Goal: Task Accomplishment & Management: Use online tool/utility

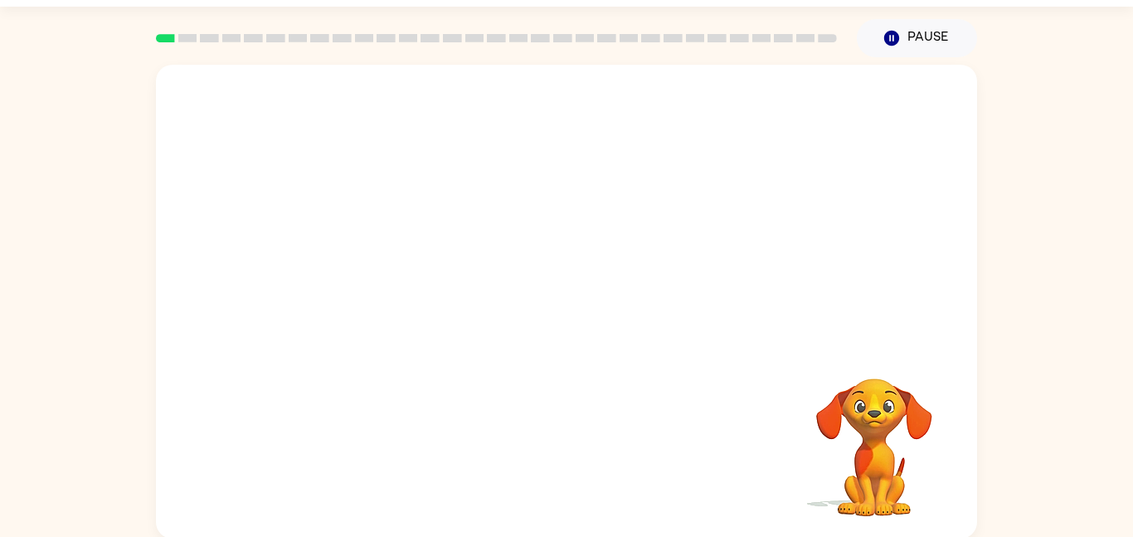
scroll to position [46, 0]
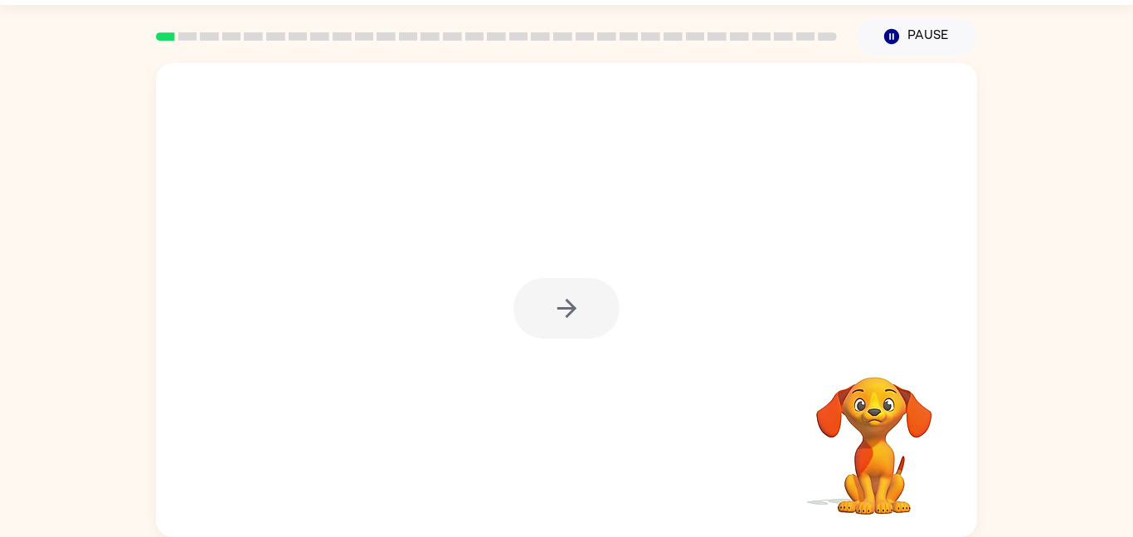
click at [599, 315] on div at bounding box center [566, 308] width 106 height 61
click at [599, 315] on button "button" at bounding box center [566, 308] width 106 height 61
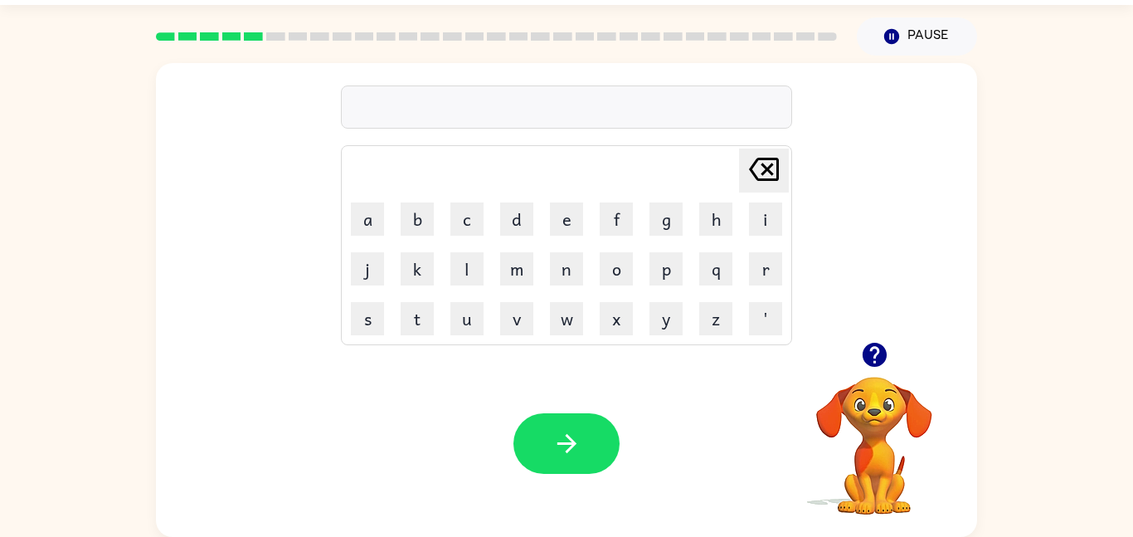
click at [889, 371] on div at bounding box center [874, 354] width 166 height 42
click at [871, 368] on icon "button" at bounding box center [874, 354] width 29 height 29
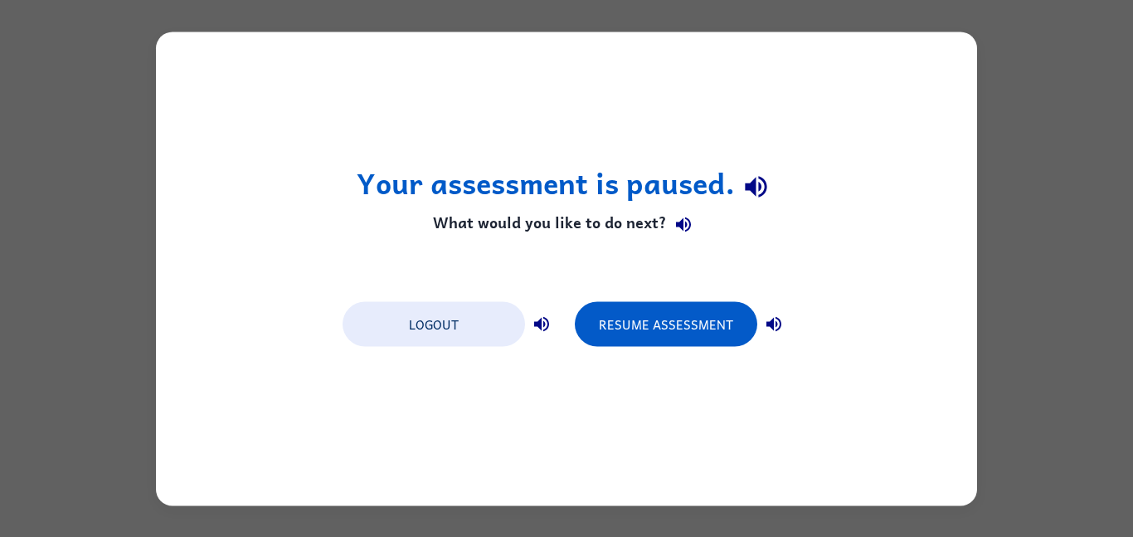
scroll to position [0, 0]
click at [645, 334] on button "Resume Assessment" at bounding box center [666, 323] width 182 height 45
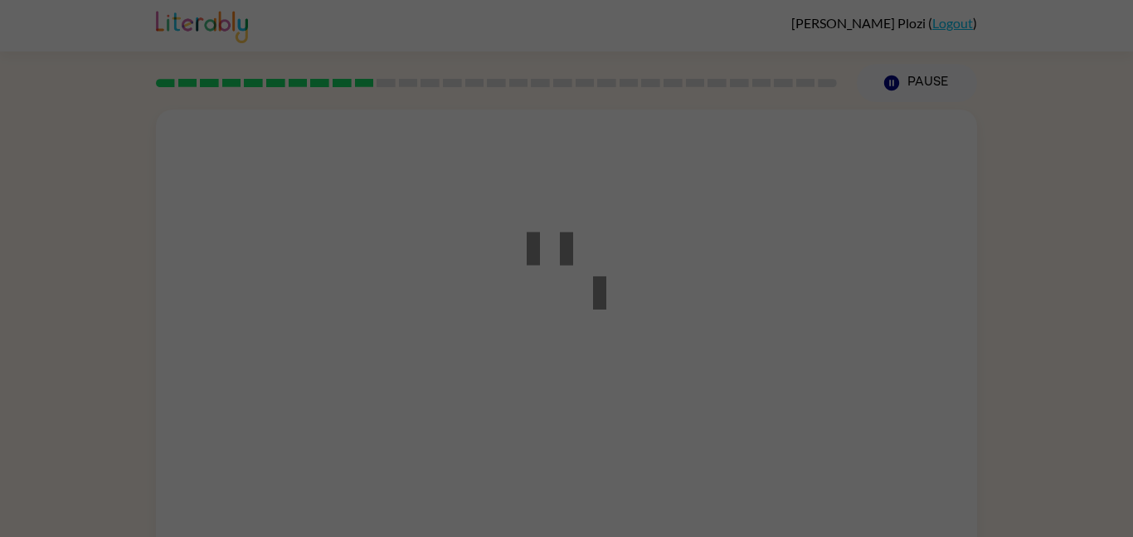
click at [645, 334] on div at bounding box center [566, 268] width 1133 height 537
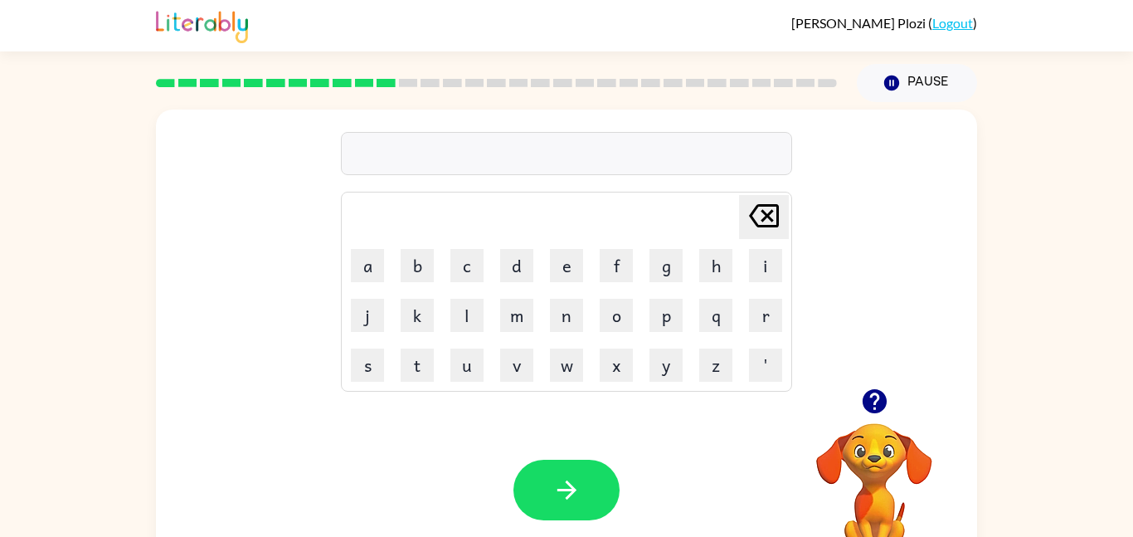
click at [871, 413] on icon "button" at bounding box center [874, 400] width 29 height 29
click at [884, 403] on icon "button" at bounding box center [874, 401] width 24 height 24
click at [873, 411] on icon "button" at bounding box center [874, 401] width 24 height 24
click at [1022, 338] on div "grumpyest Delete Delete last character input a b c d e f g h i j k l m n o p q …" at bounding box center [566, 342] width 1133 height 481
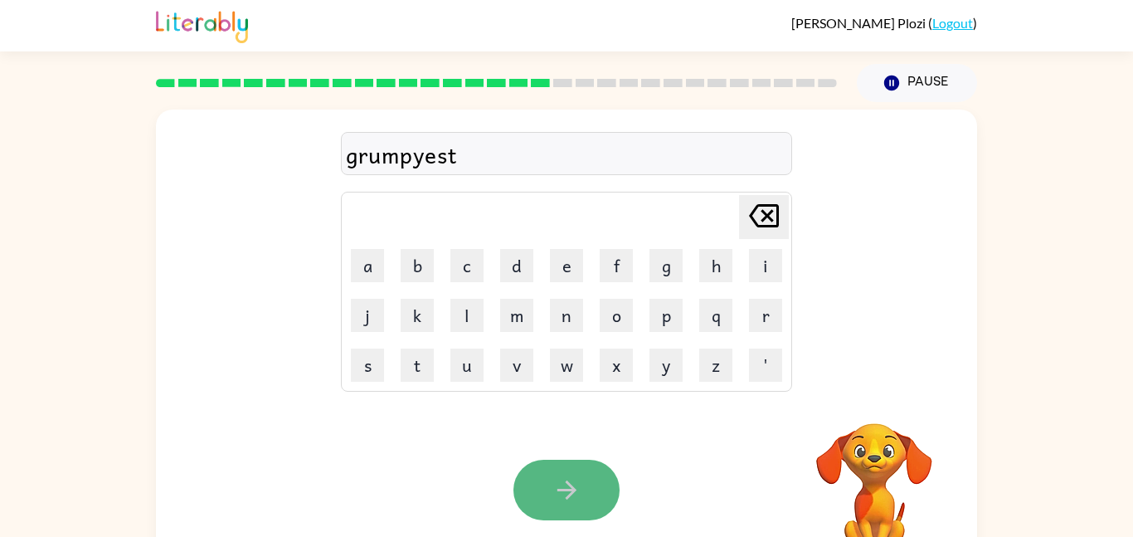
click at [552, 509] on button "button" at bounding box center [566, 489] width 106 height 61
click at [552, 509] on div at bounding box center [566, 489] width 106 height 61
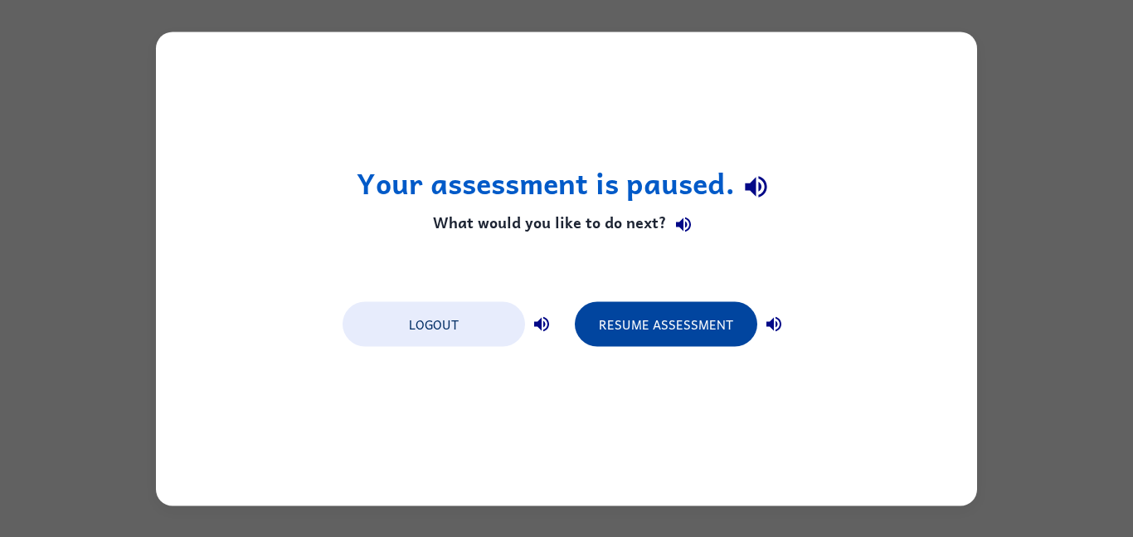
click at [648, 302] on button "Resume Assessment" at bounding box center [666, 323] width 182 height 45
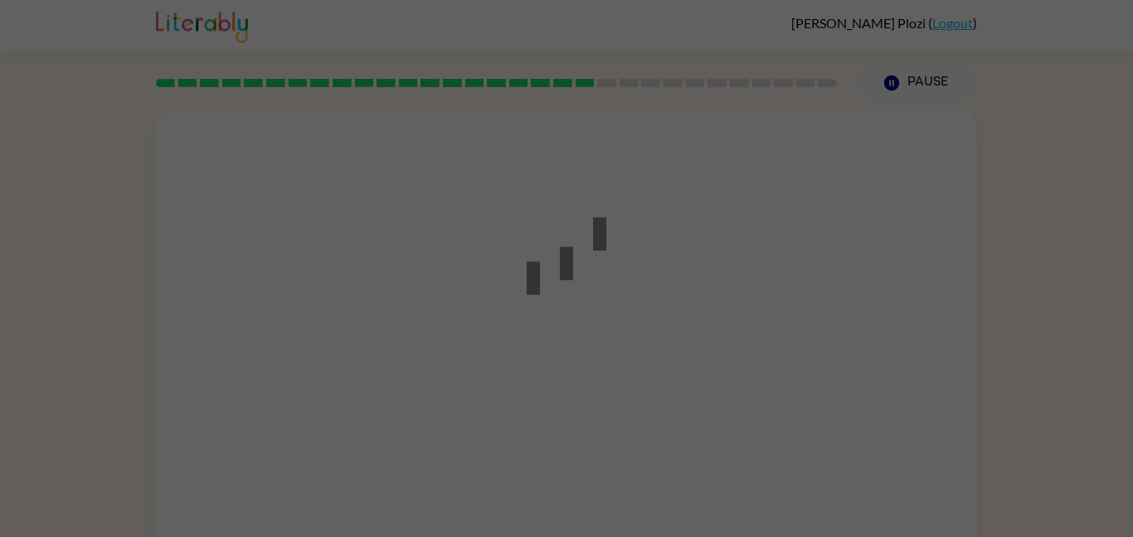
click at [648, 302] on div at bounding box center [566, 268] width 1133 height 537
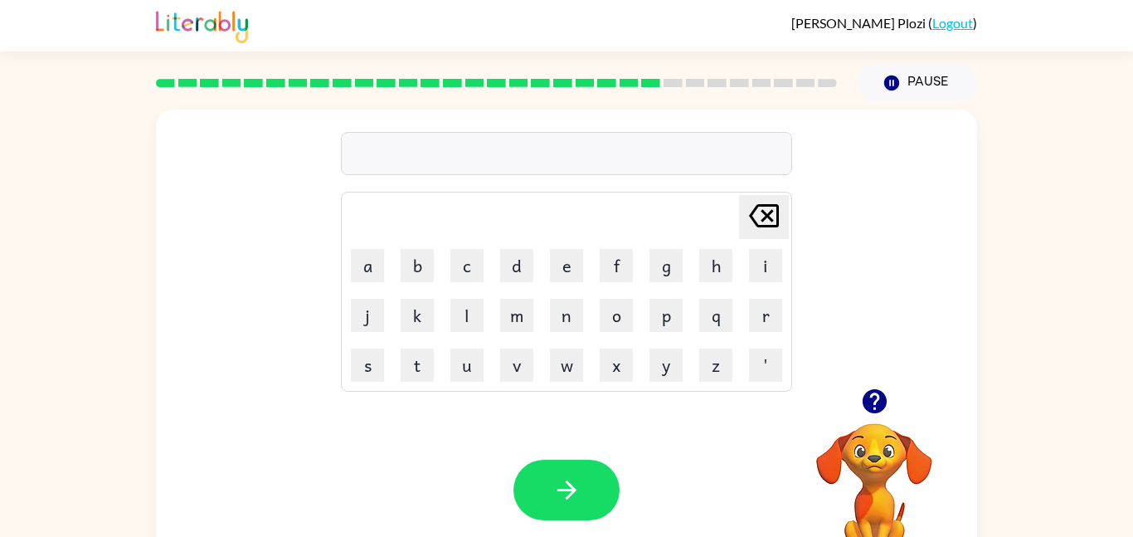
click at [862, 382] on div at bounding box center [874, 401] width 166 height 42
click at [886, 399] on icon "button" at bounding box center [874, 401] width 24 height 24
click at [881, 404] on video "Your browser must support playing .mp4 files to use Literably. Please try using…" at bounding box center [874, 480] width 166 height 166
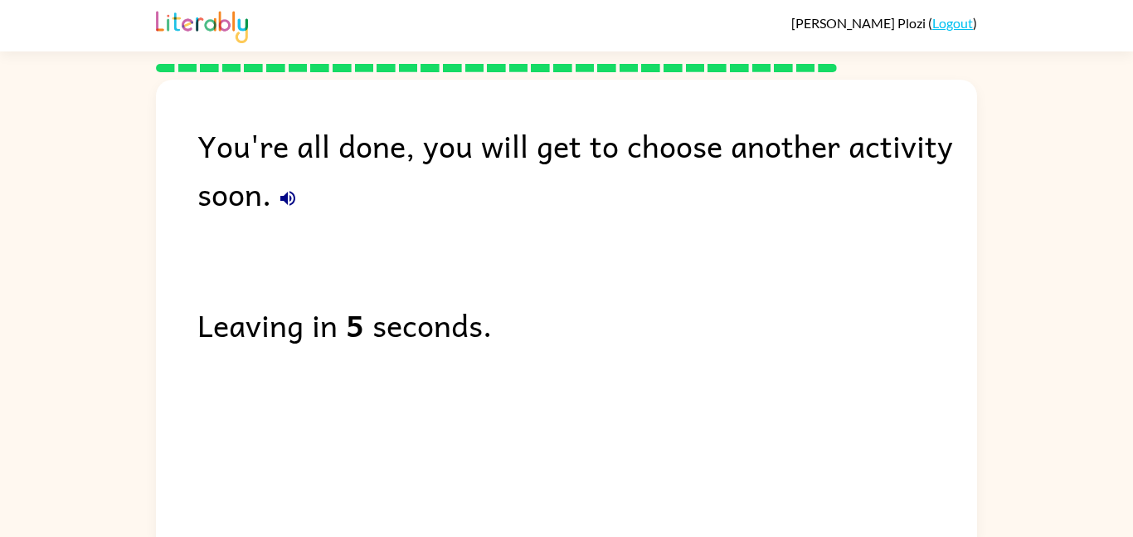
click at [837, 70] on div at bounding box center [496, 68] width 701 height 28
click at [834, 86] on div "You're all done, you will get to choose another activity soon. Leaving in 5 sec…" at bounding box center [566, 312] width 821 height 465
click at [800, 74] on div at bounding box center [496, 68] width 701 height 28
click at [807, 68] on rect at bounding box center [805, 68] width 19 height 8
click at [812, 70] on rect at bounding box center [805, 68] width 19 height 8
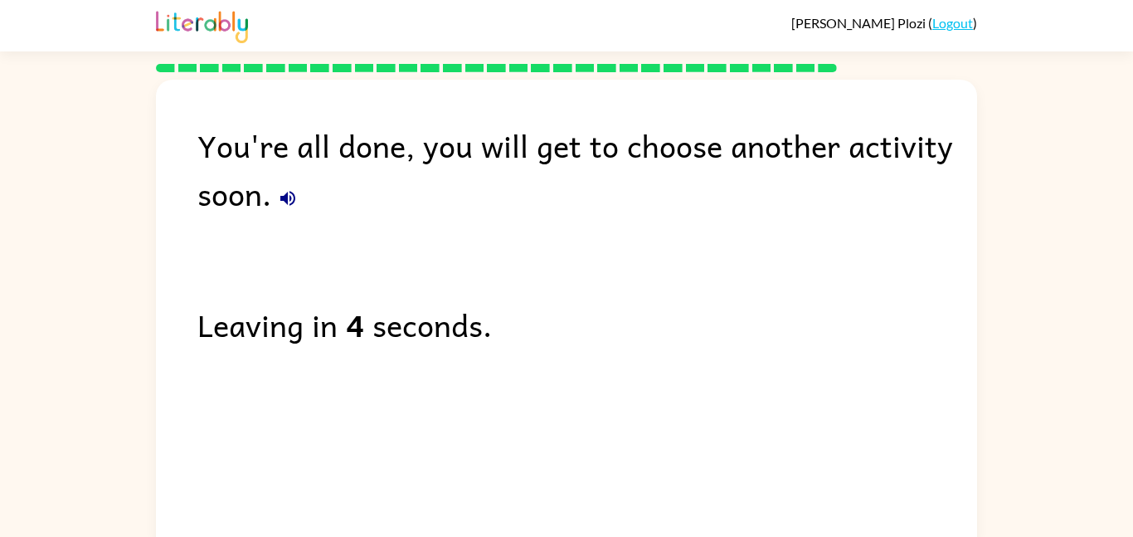
click at [820, 74] on div at bounding box center [496, 68] width 701 height 28
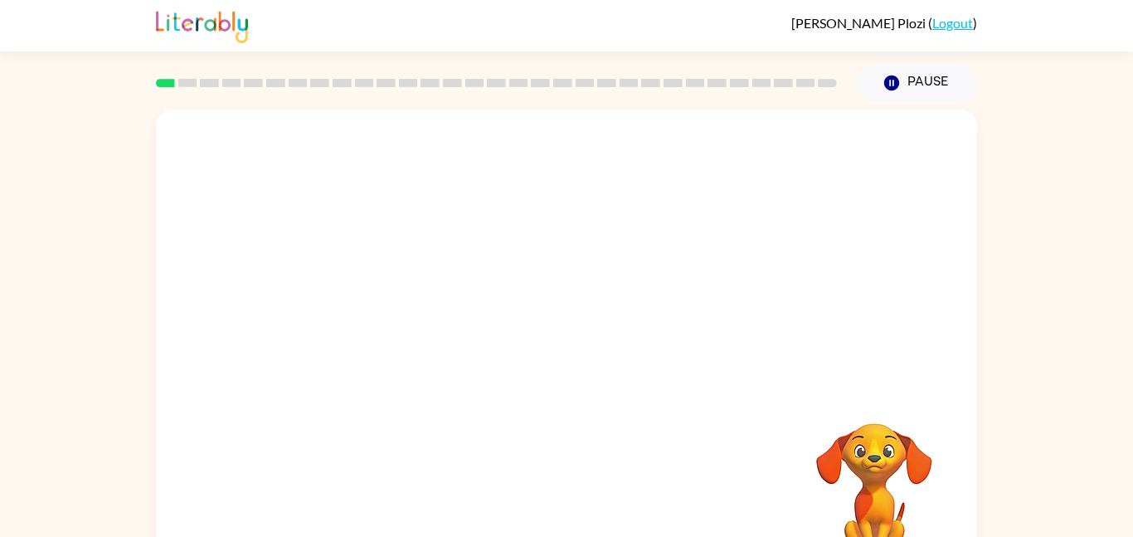
click at [987, 164] on div "Your browser must support playing .mp4 files to use Literably. Please try using…" at bounding box center [566, 342] width 1133 height 481
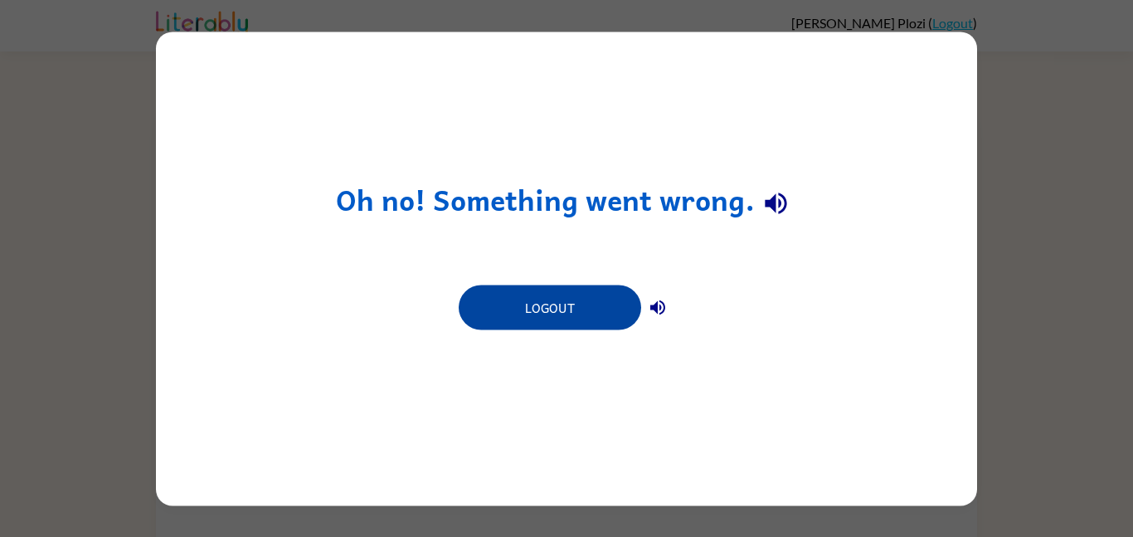
click at [598, 303] on button "Logout" at bounding box center [550, 306] width 182 height 45
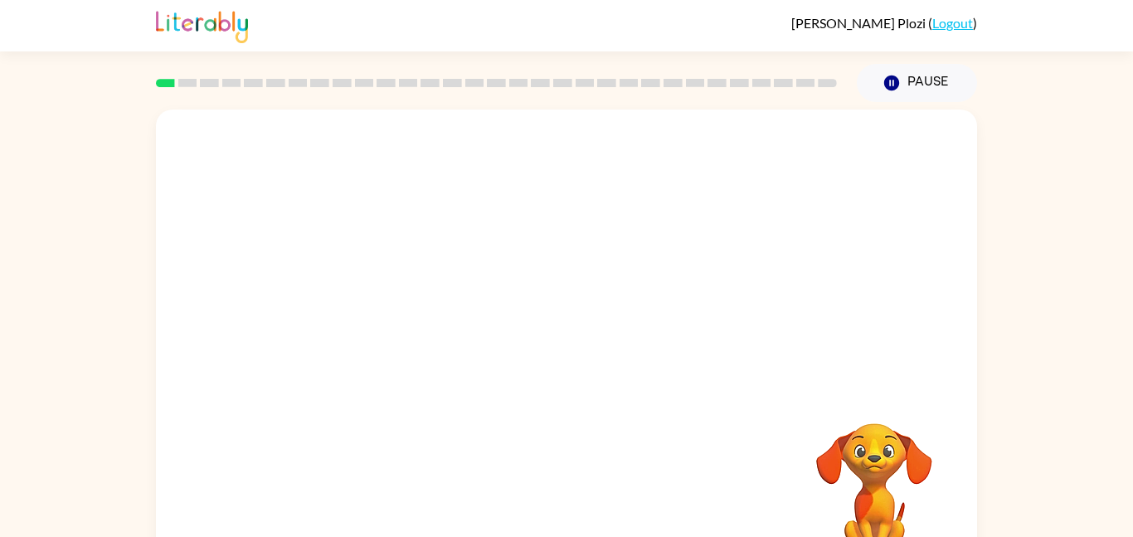
click at [784, 164] on video "Your browser must support playing .mp4 files to use Literably. Please try using…" at bounding box center [566, 248] width 821 height 279
click at [577, 330] on div at bounding box center [566, 354] width 106 height 61
click at [573, 382] on button "button" at bounding box center [566, 354] width 106 height 61
click at [592, 377] on div at bounding box center [566, 354] width 106 height 61
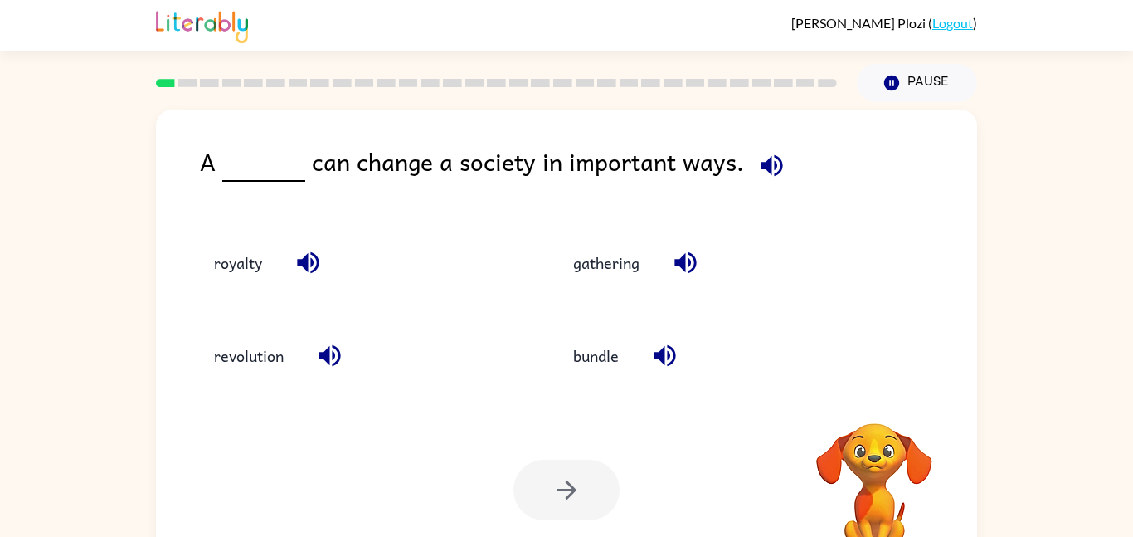
click at [775, 177] on icon "button" at bounding box center [771, 165] width 29 height 29
click at [767, 182] on button "button" at bounding box center [771, 165] width 42 height 42
click at [852, 129] on div "A can change a society in important ways. royalty gathering revolution bundle Y…" at bounding box center [566, 346] width 821 height 474
click at [768, 171] on icon "button" at bounding box center [771, 165] width 29 height 29
click at [780, 178] on span at bounding box center [768, 161] width 49 height 37
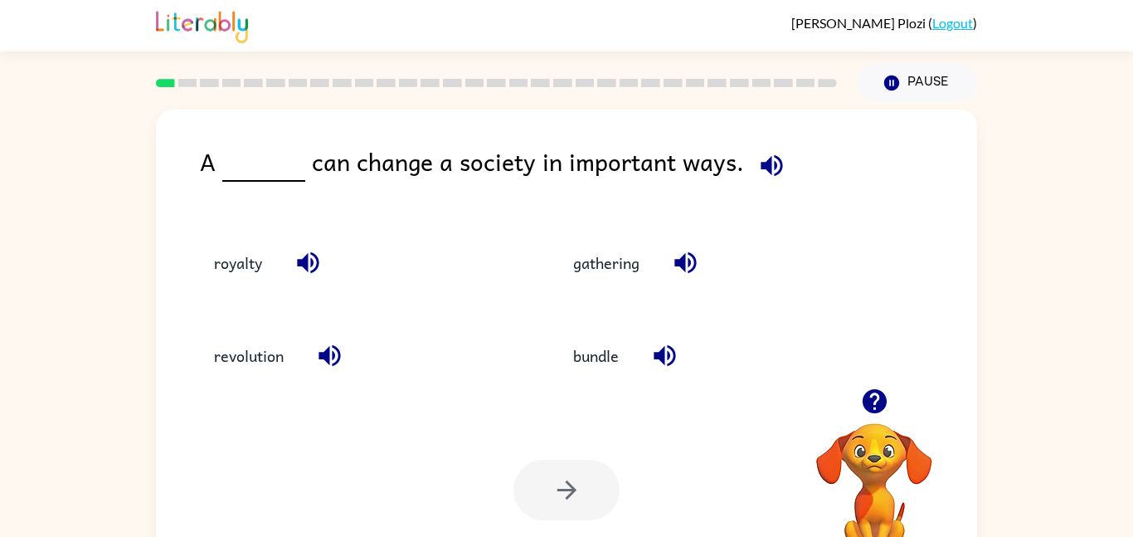
click at [774, 175] on icon "button" at bounding box center [771, 165] width 29 height 29
click at [238, 367] on button "revolution" at bounding box center [248, 355] width 103 height 45
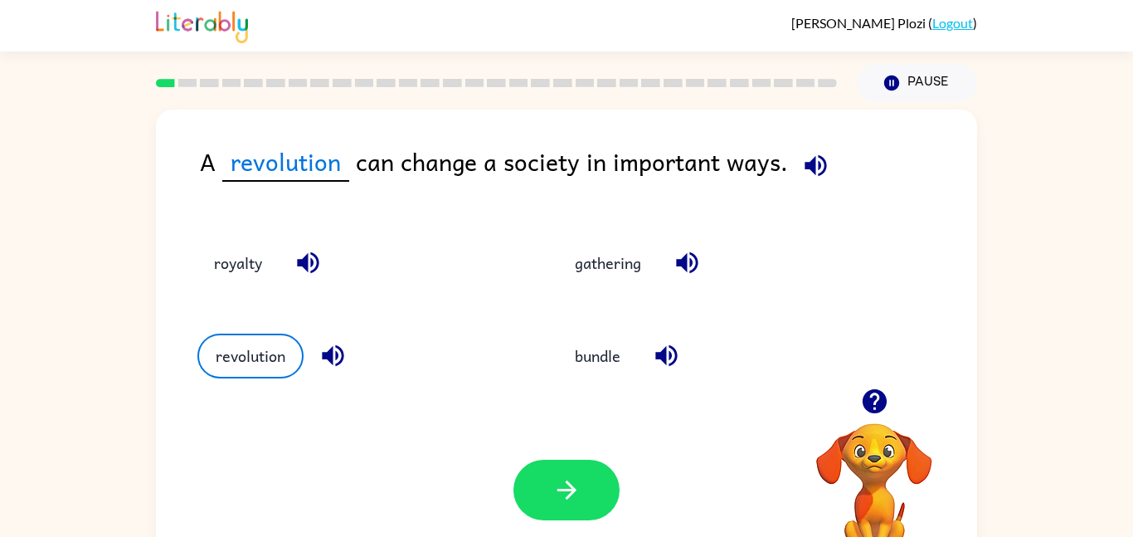
click at [484, 477] on div "Your browser must support playing .mp4 files to use Literably. Please try using…" at bounding box center [566, 489] width 821 height 187
click at [528, 502] on button "button" at bounding box center [566, 489] width 106 height 61
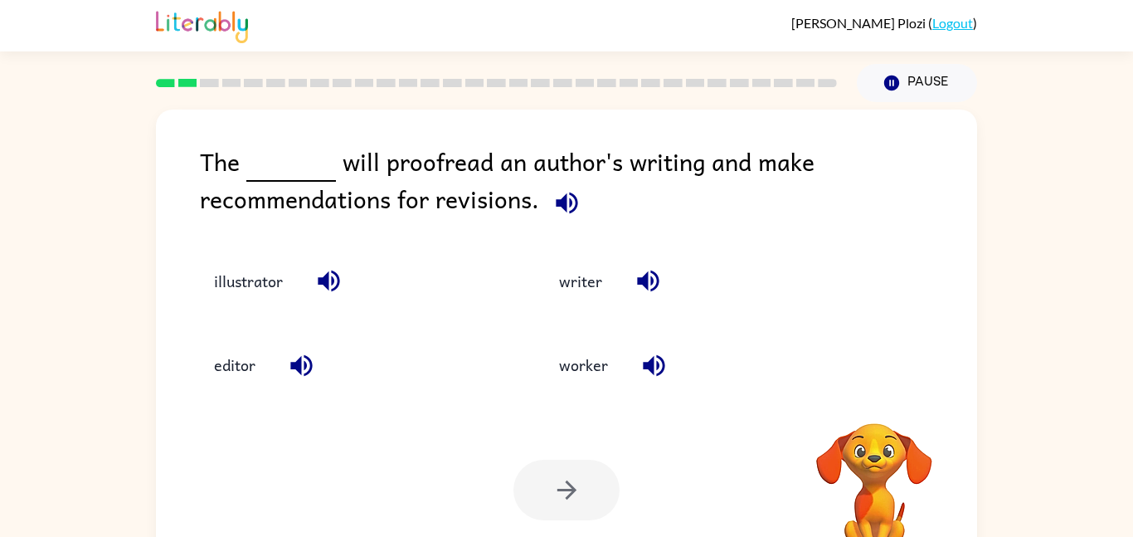
click at [904, 357] on div "illustrator writer editor worker" at bounding box center [566, 311] width 788 height 154
click at [579, 188] on icon "button" at bounding box center [566, 202] width 29 height 29
click at [568, 204] on icon "button" at bounding box center [567, 203] width 22 height 22
click at [561, 210] on icon "button" at bounding box center [566, 202] width 29 height 29
click at [576, 196] on icon "button" at bounding box center [566, 202] width 29 height 29
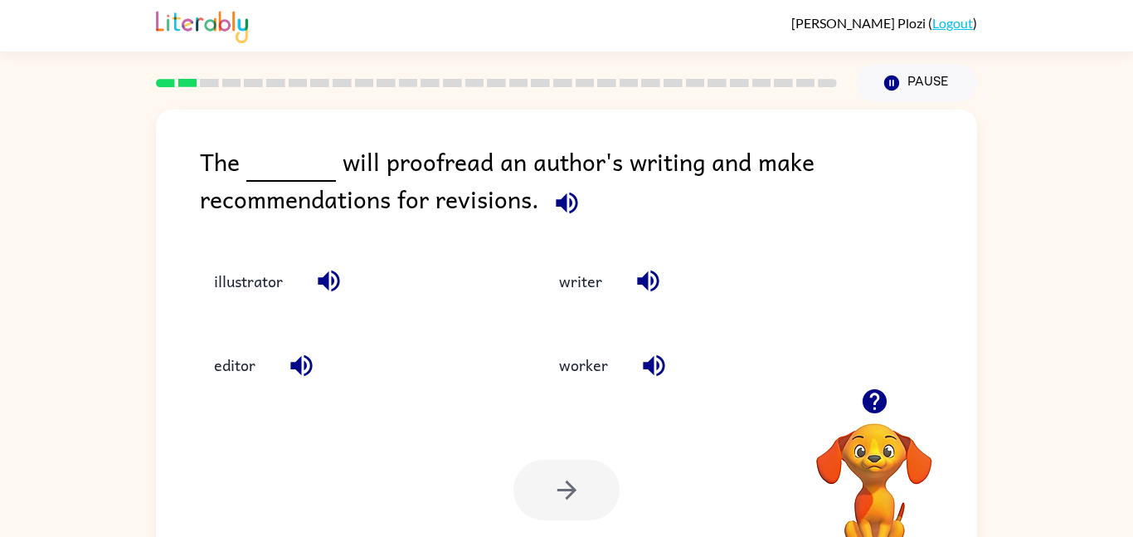
click at [576, 196] on icon "button" at bounding box center [566, 202] width 29 height 29
click at [320, 284] on icon "button" at bounding box center [328, 280] width 29 height 29
click at [286, 284] on button "illustrator" at bounding box center [248, 281] width 102 height 45
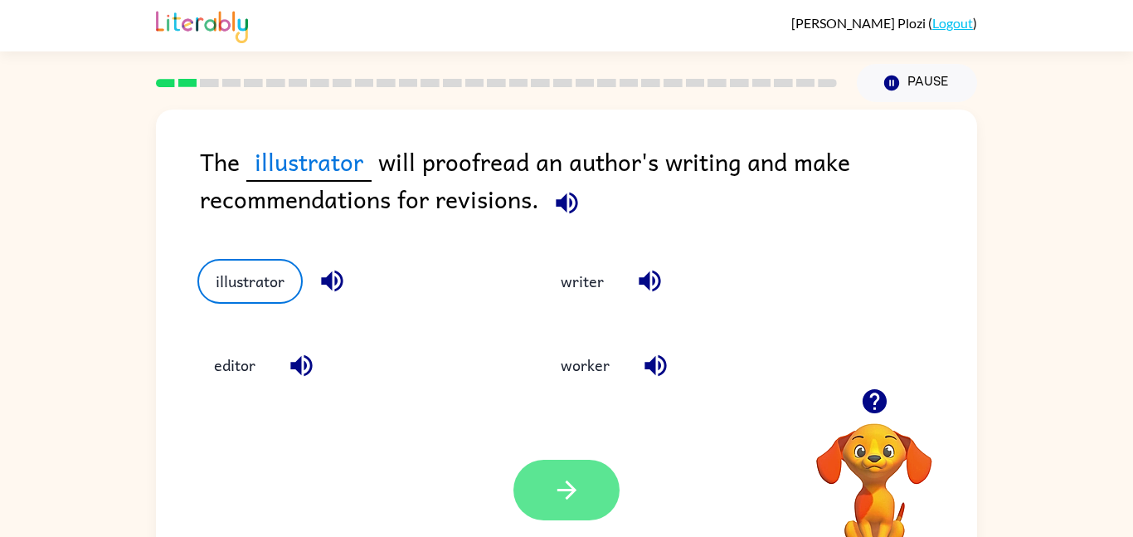
click at [605, 473] on button "button" at bounding box center [566, 489] width 106 height 61
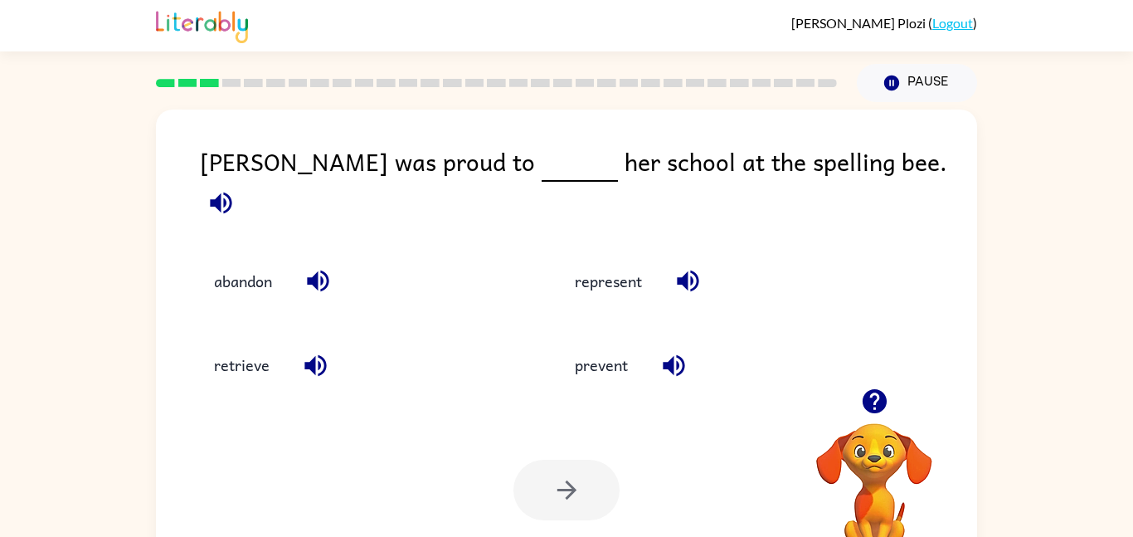
click at [236, 188] on icon "button" at bounding box center [220, 202] width 29 height 29
click at [605, 263] on button "represent" at bounding box center [608, 281] width 100 height 45
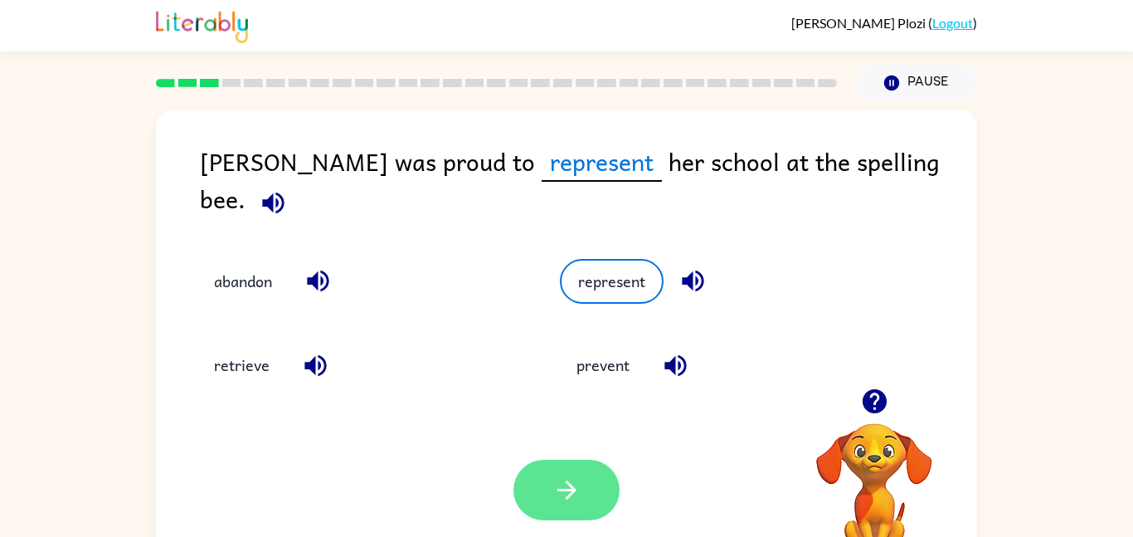
click at [580, 488] on icon "button" at bounding box center [566, 489] width 29 height 29
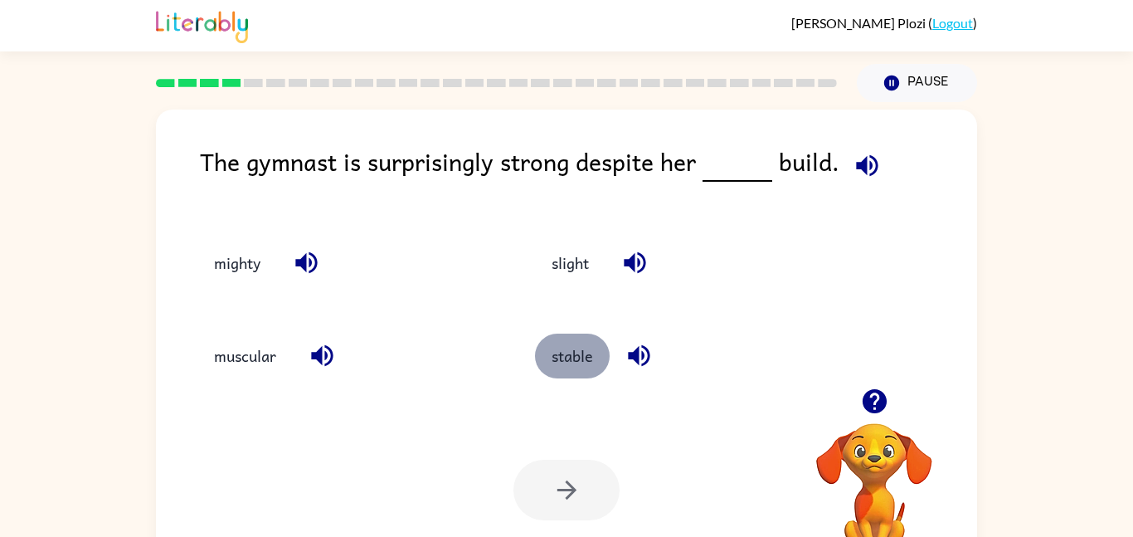
click at [587, 356] on button "stable" at bounding box center [572, 355] width 75 height 45
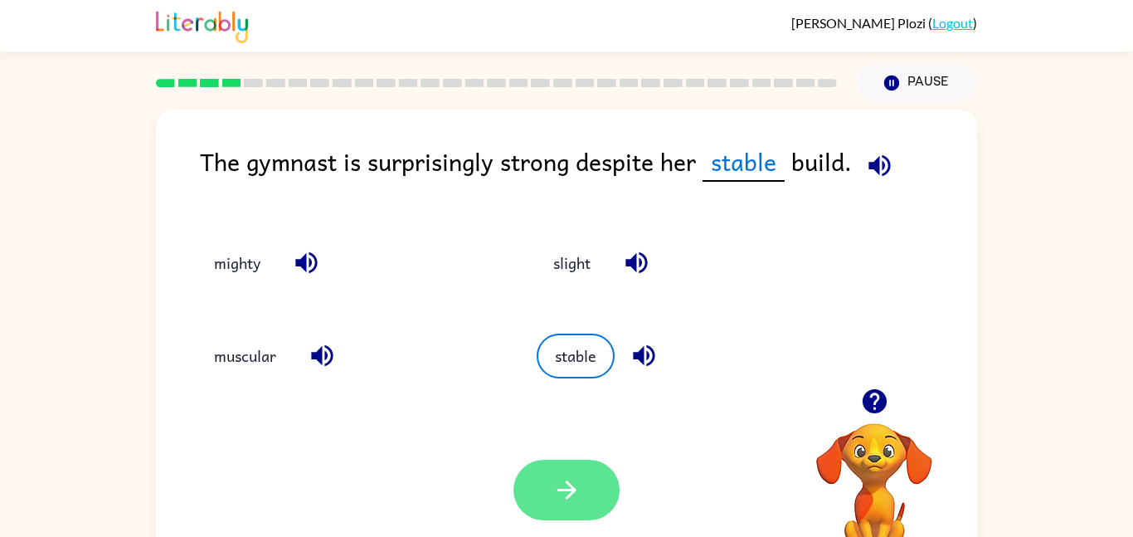
click at [582, 493] on button "button" at bounding box center [566, 489] width 106 height 61
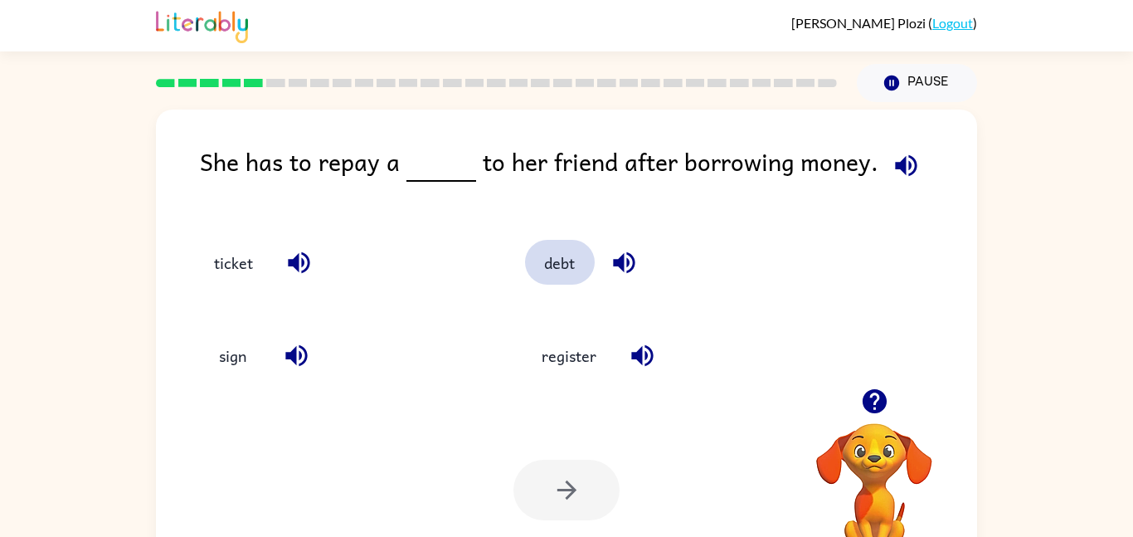
click at [576, 278] on button "debt" at bounding box center [560, 262] width 70 height 45
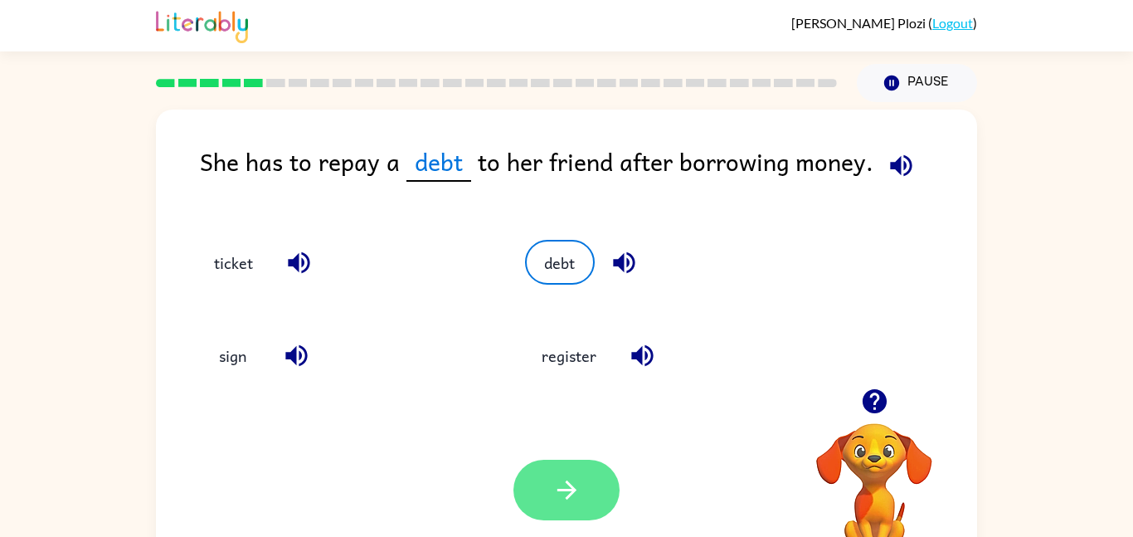
click at [536, 491] on button "button" at bounding box center [566, 489] width 106 height 61
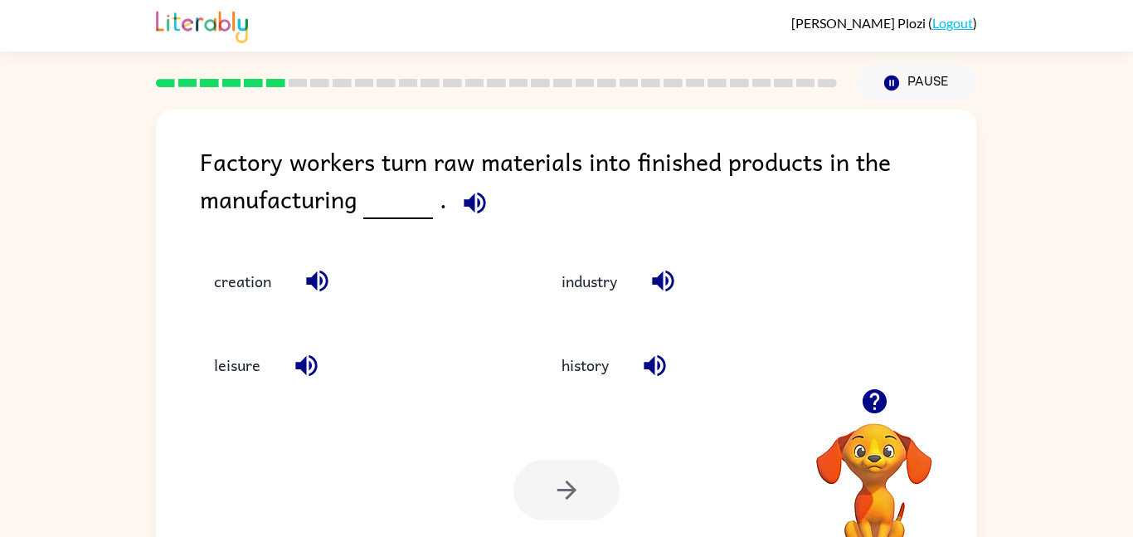
click at [473, 199] on icon "button" at bounding box center [474, 202] width 29 height 29
click at [591, 274] on button "industry" at bounding box center [589, 281] width 89 height 45
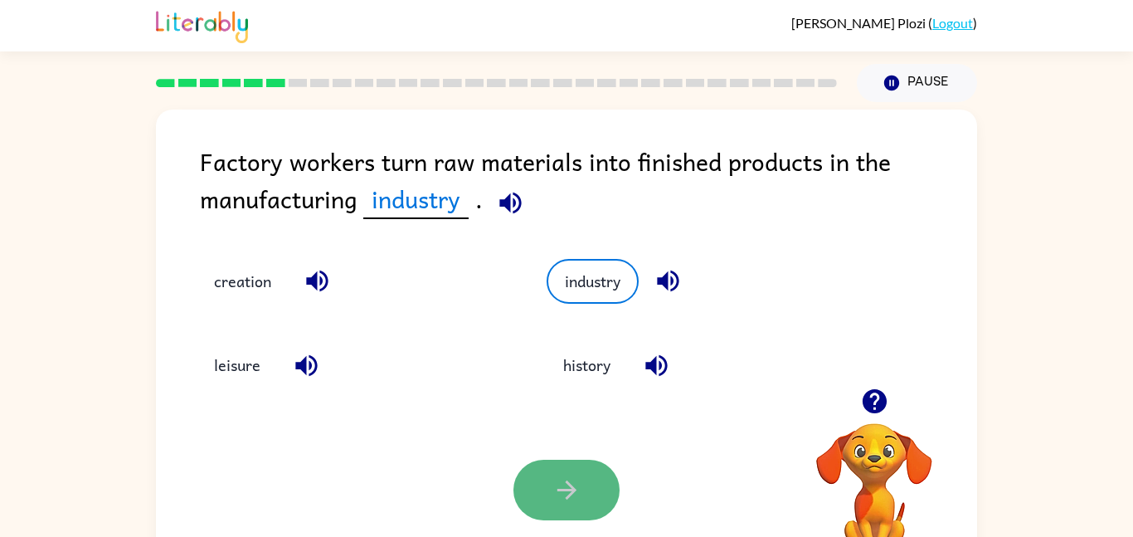
click at [577, 511] on button "button" at bounding box center [566, 489] width 106 height 61
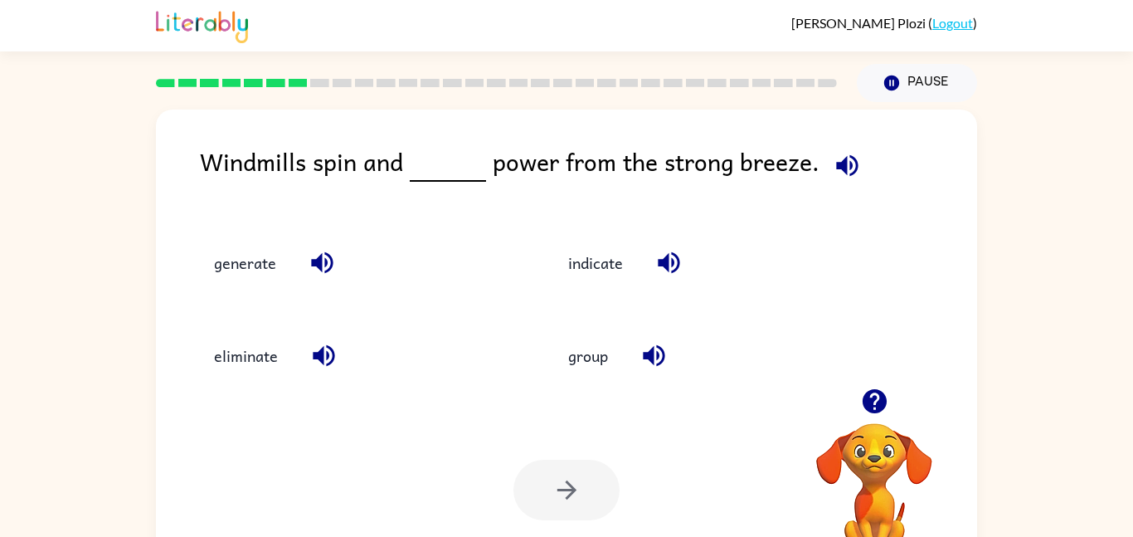
click at [852, 168] on icon "button" at bounding box center [847, 165] width 29 height 29
click at [838, 161] on icon "button" at bounding box center [847, 165] width 22 height 22
click at [837, 162] on icon "button" at bounding box center [847, 165] width 22 height 22
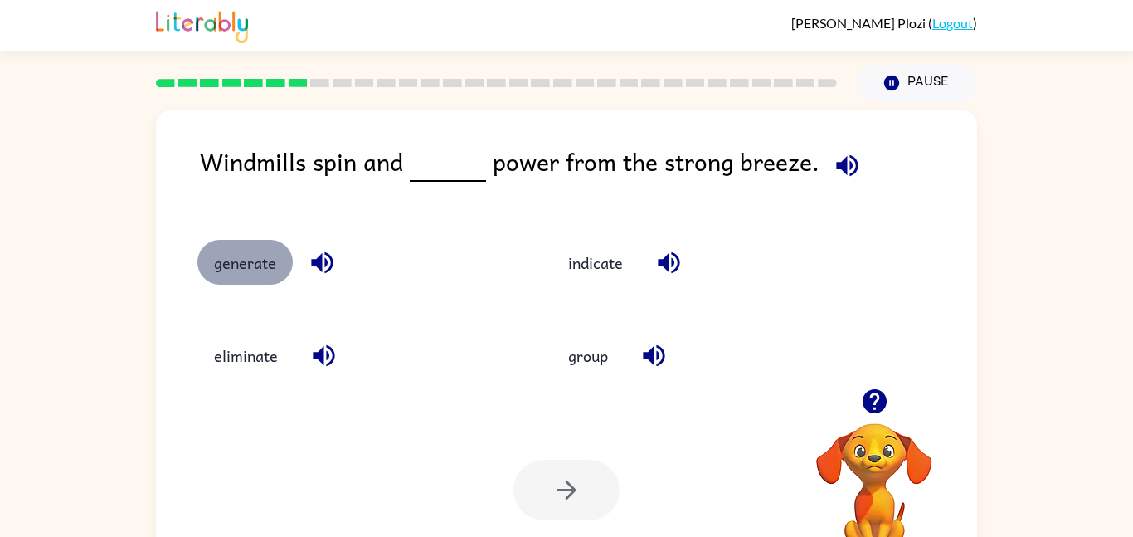
click at [261, 271] on button "generate" at bounding box center [244, 262] width 95 height 45
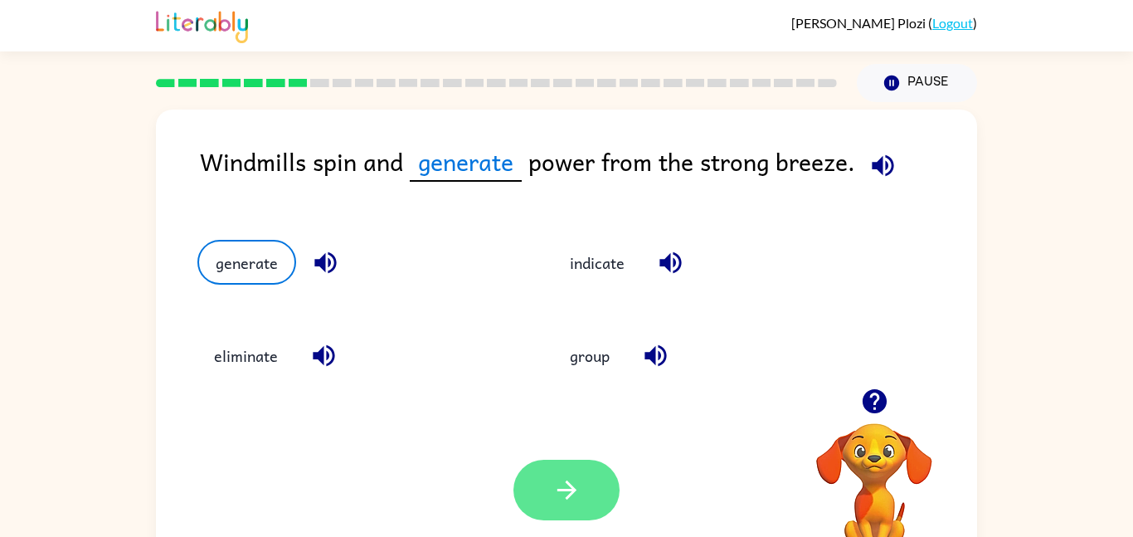
click at [589, 499] on button "button" at bounding box center [566, 489] width 106 height 61
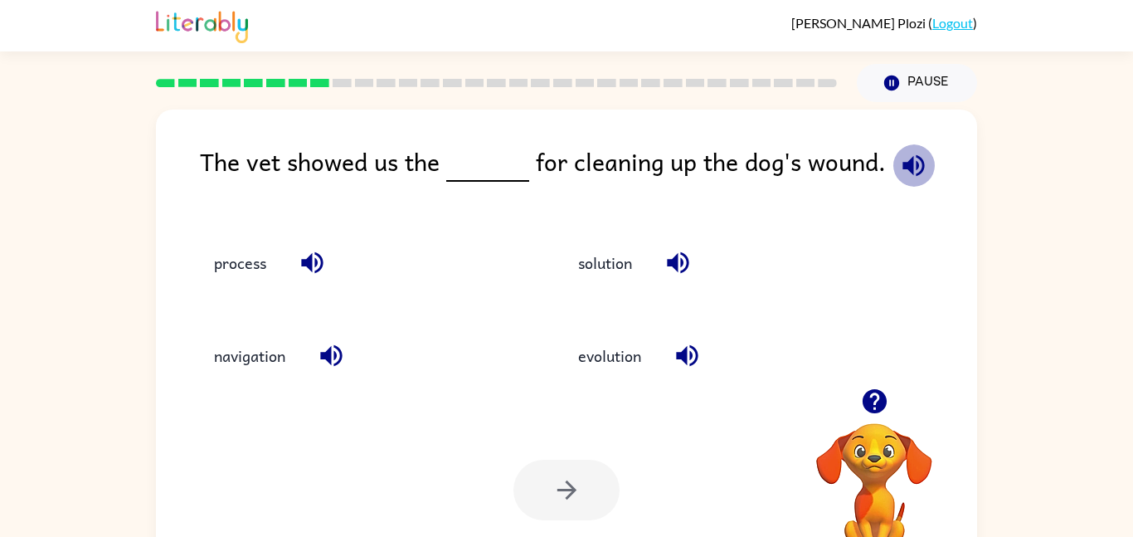
click at [916, 174] on icon "button" at bounding box center [913, 165] width 29 height 29
click at [236, 282] on button "process" at bounding box center [239, 262] width 85 height 45
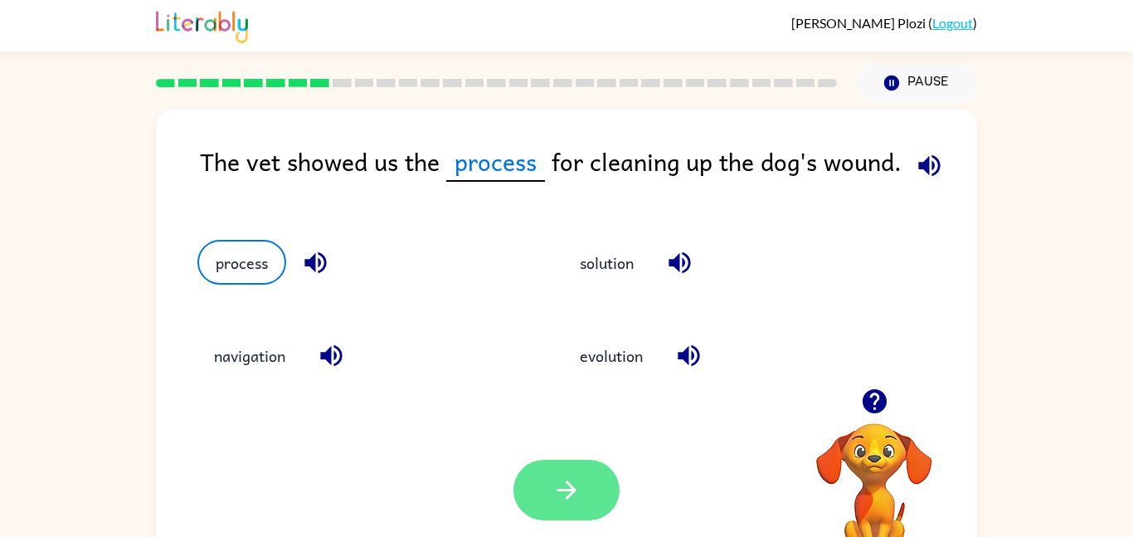
click at [542, 493] on button "button" at bounding box center [566, 489] width 106 height 61
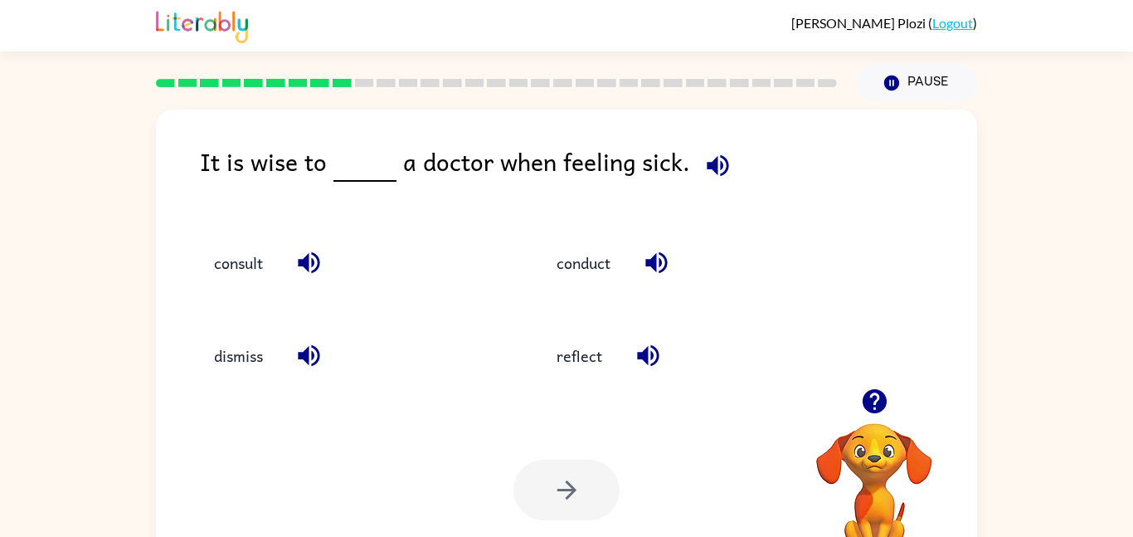
click at [707, 162] on icon "button" at bounding box center [718, 165] width 22 height 22
click at [252, 267] on button "consult" at bounding box center [238, 262] width 82 height 45
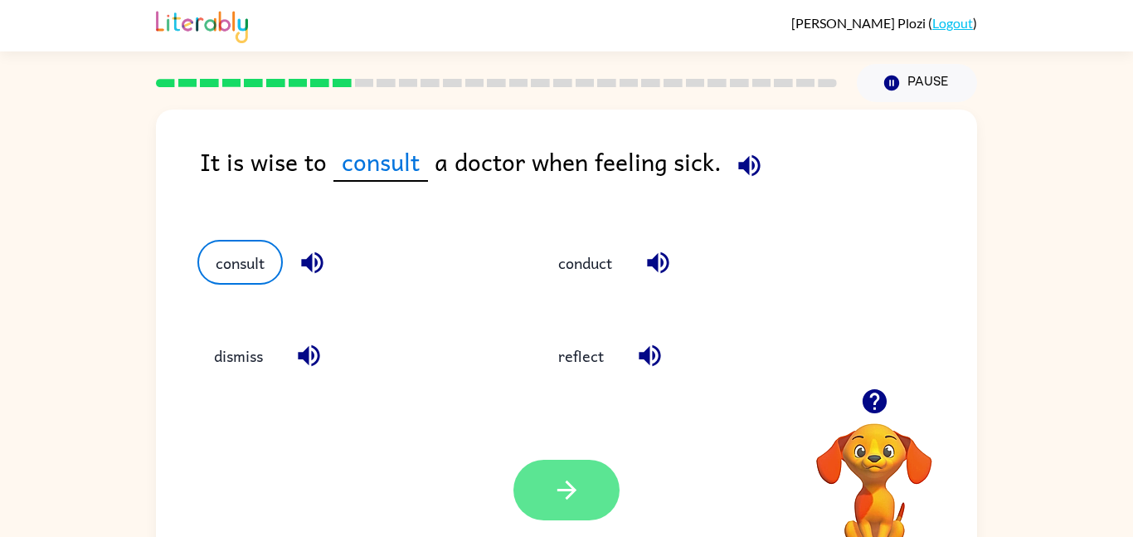
click at [566, 484] on icon "button" at bounding box center [566, 489] width 29 height 29
click at [566, 484] on div at bounding box center [566, 489] width 106 height 61
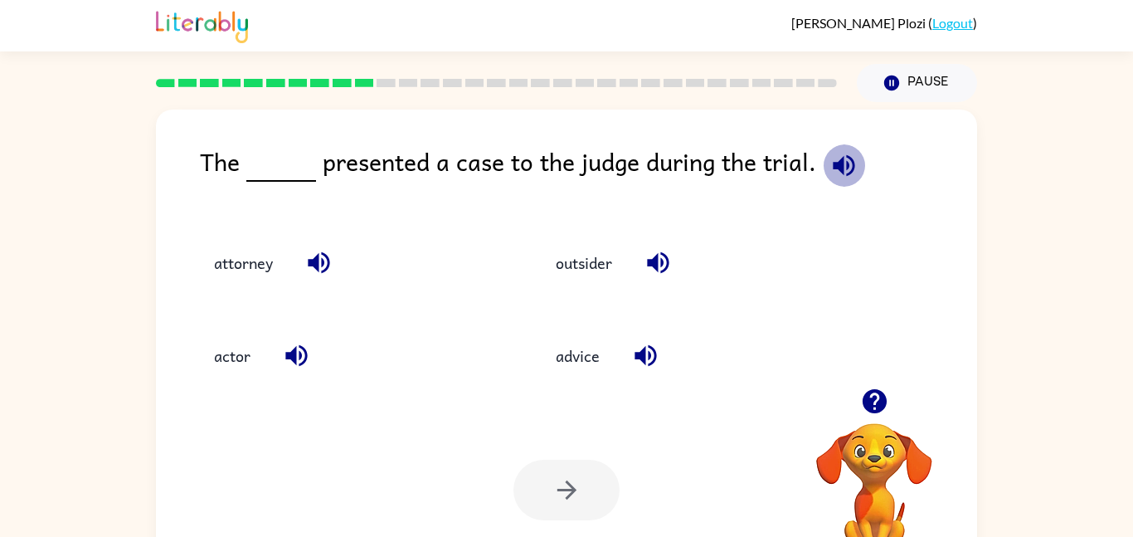
click at [839, 182] on button "button" at bounding box center [844, 165] width 42 height 42
click at [251, 261] on button "attorney" at bounding box center [243, 262] width 92 height 45
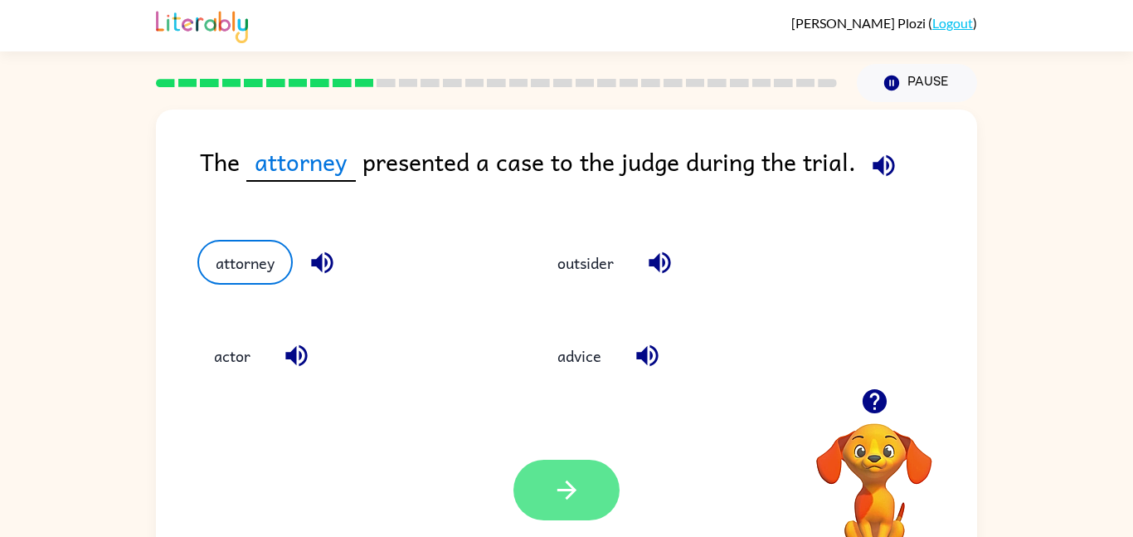
click at [580, 484] on icon "button" at bounding box center [566, 489] width 29 height 29
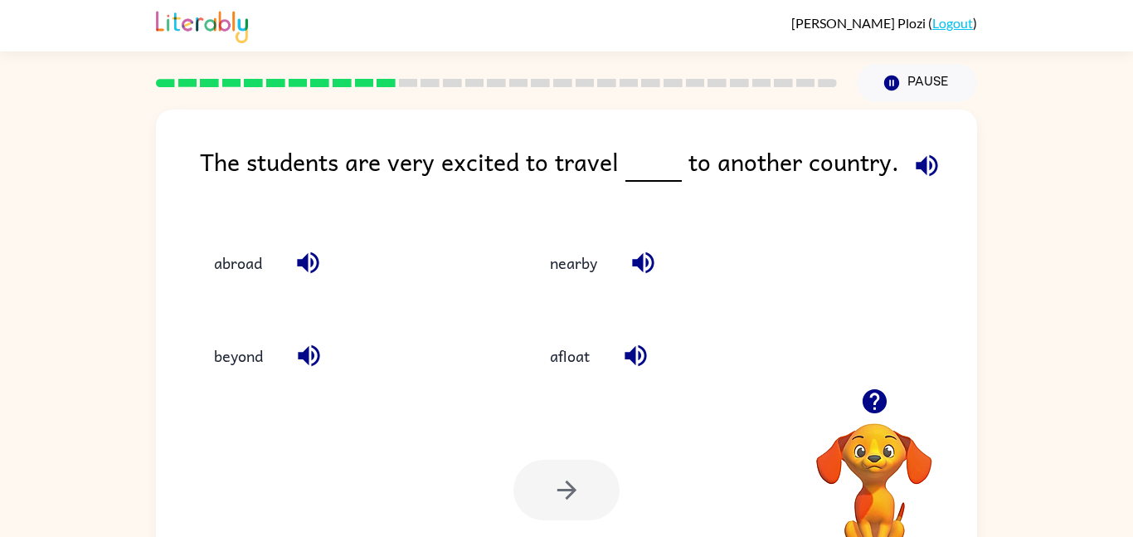
click at [912, 172] on icon "button" at bounding box center [926, 165] width 29 height 29
click at [934, 175] on icon "button" at bounding box center [926, 165] width 29 height 29
click at [240, 245] on button "abroad" at bounding box center [237, 262] width 81 height 45
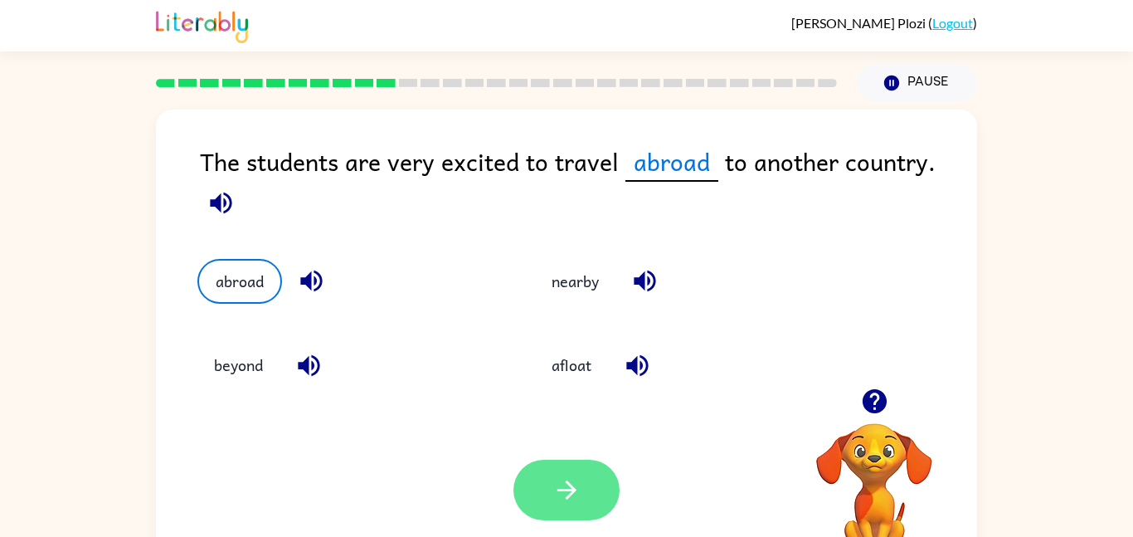
click at [581, 496] on button "button" at bounding box center [566, 489] width 106 height 61
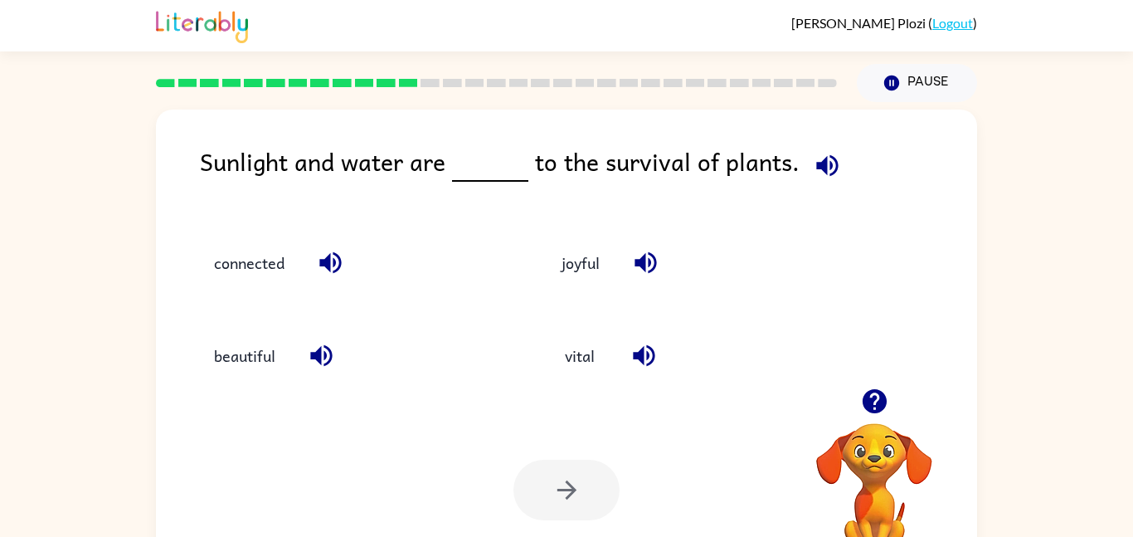
click at [821, 167] on icon "button" at bounding box center [827, 165] width 29 height 29
click at [824, 170] on icon "button" at bounding box center [827, 165] width 29 height 29
click at [591, 284] on button "joyful" at bounding box center [580, 262] width 71 height 45
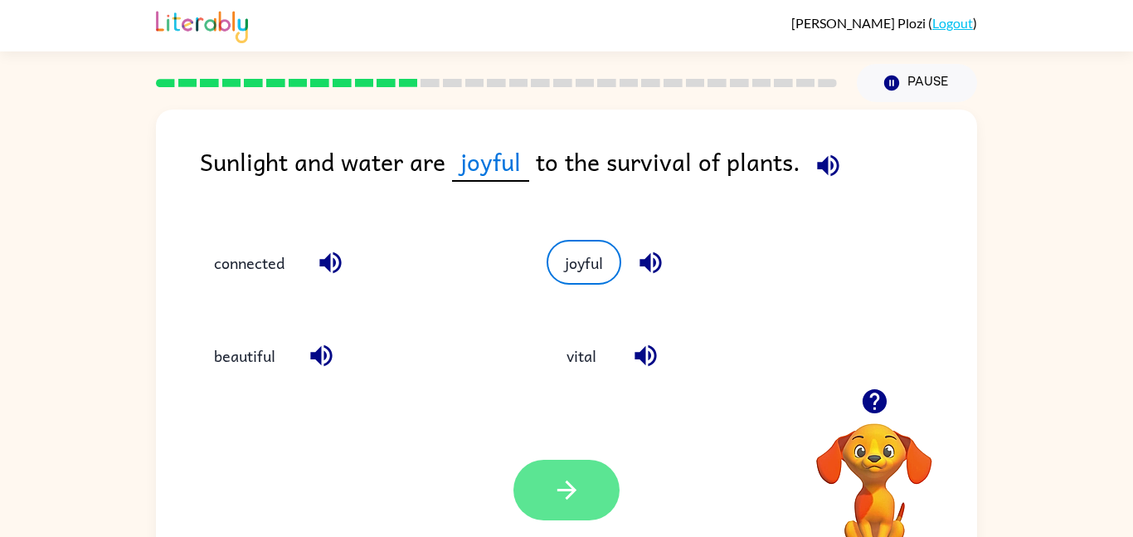
click at [605, 508] on button "button" at bounding box center [566, 489] width 106 height 61
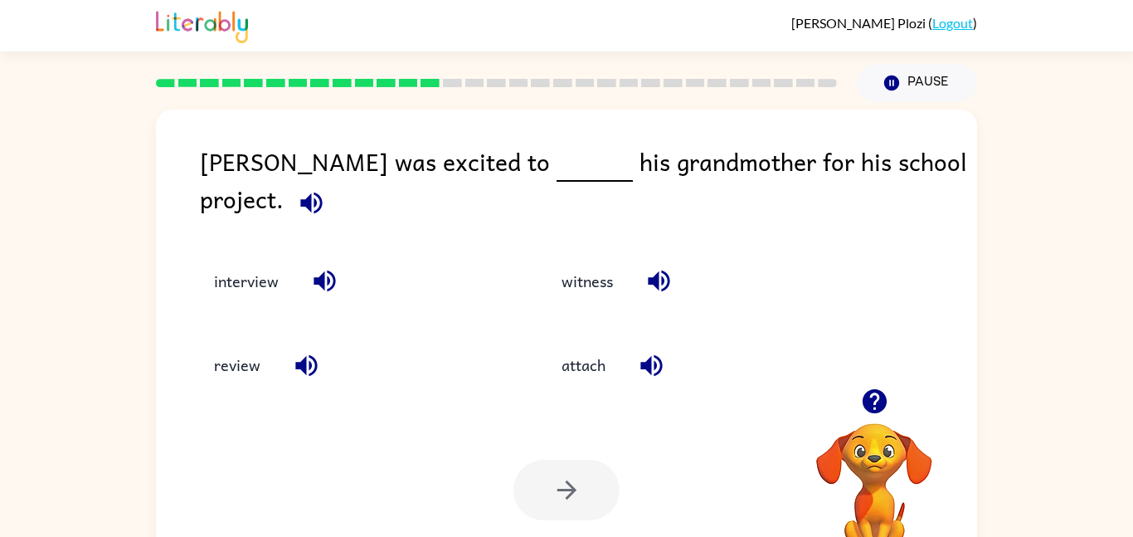
click at [326, 188] on icon "button" at bounding box center [311, 202] width 29 height 29
click at [230, 362] on button "review" at bounding box center [237, 364] width 80 height 45
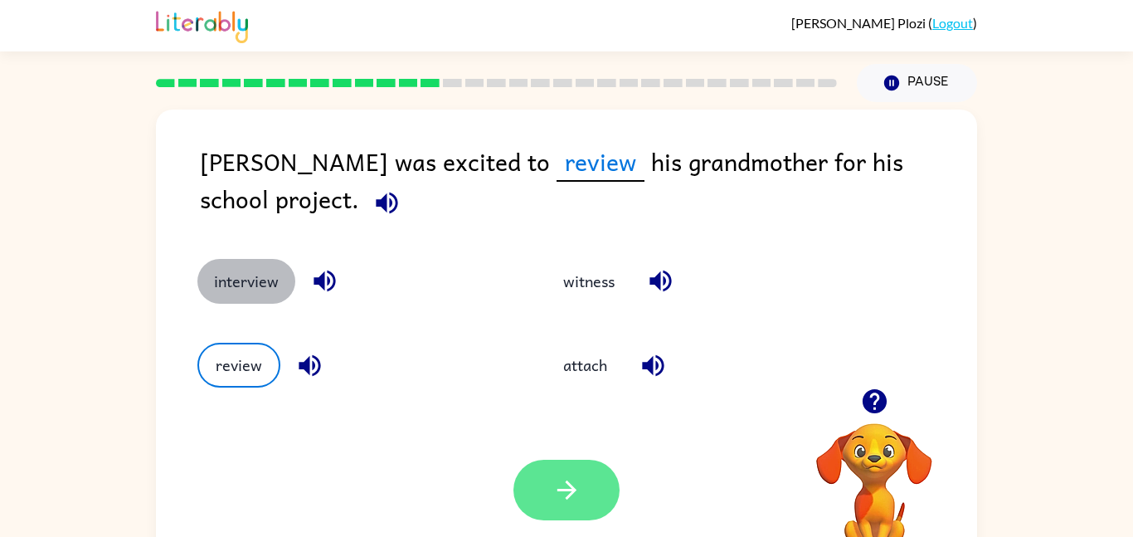
click at [246, 292] on button "interview" at bounding box center [246, 281] width 98 height 45
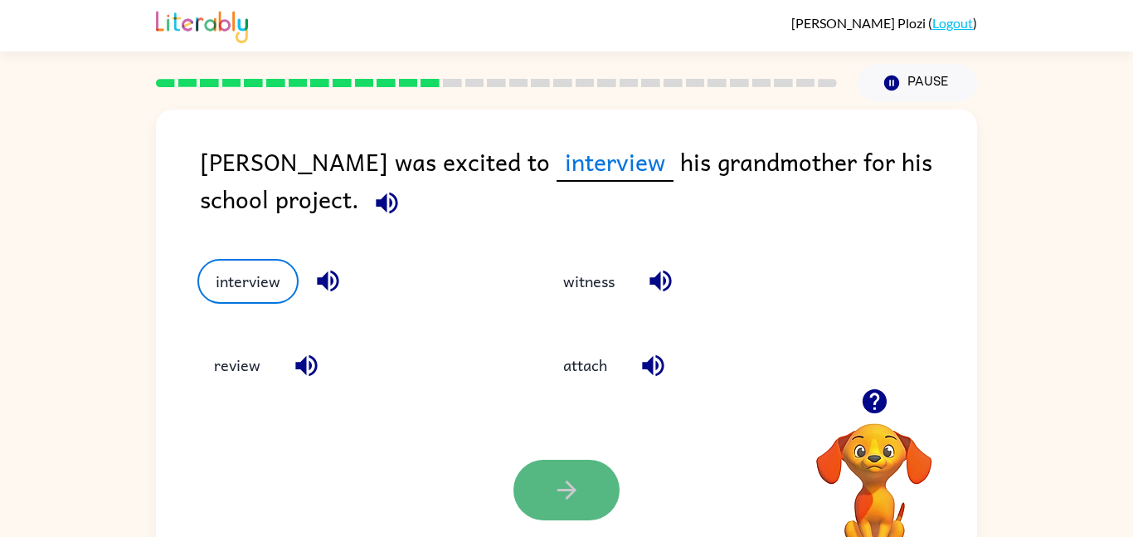
click at [561, 489] on icon "button" at bounding box center [565, 489] width 19 height 19
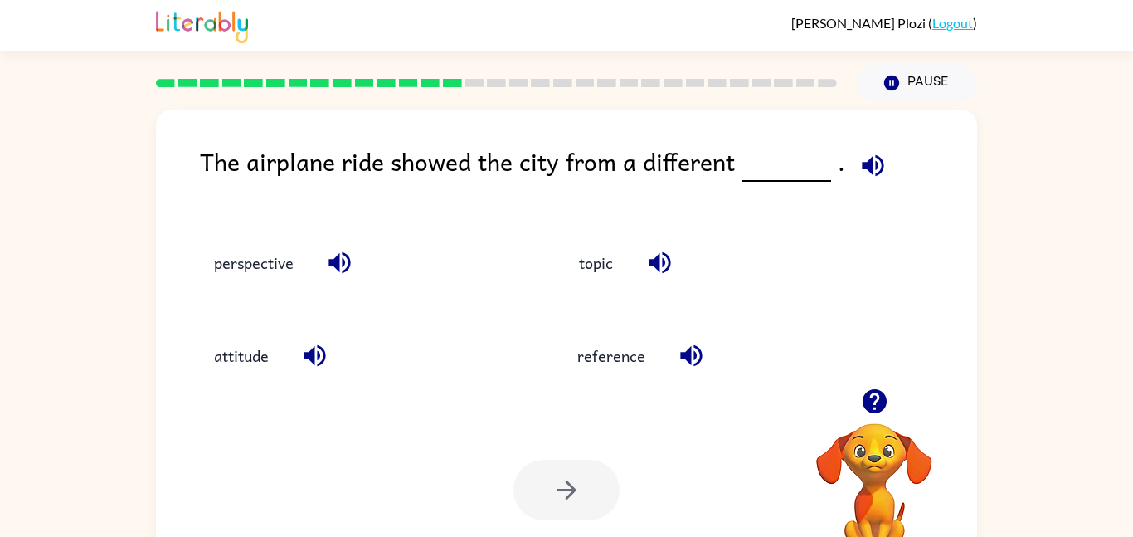
click at [872, 165] on icon "button" at bounding box center [872, 165] width 29 height 29
click at [247, 257] on button "perspective" at bounding box center [253, 262] width 113 height 45
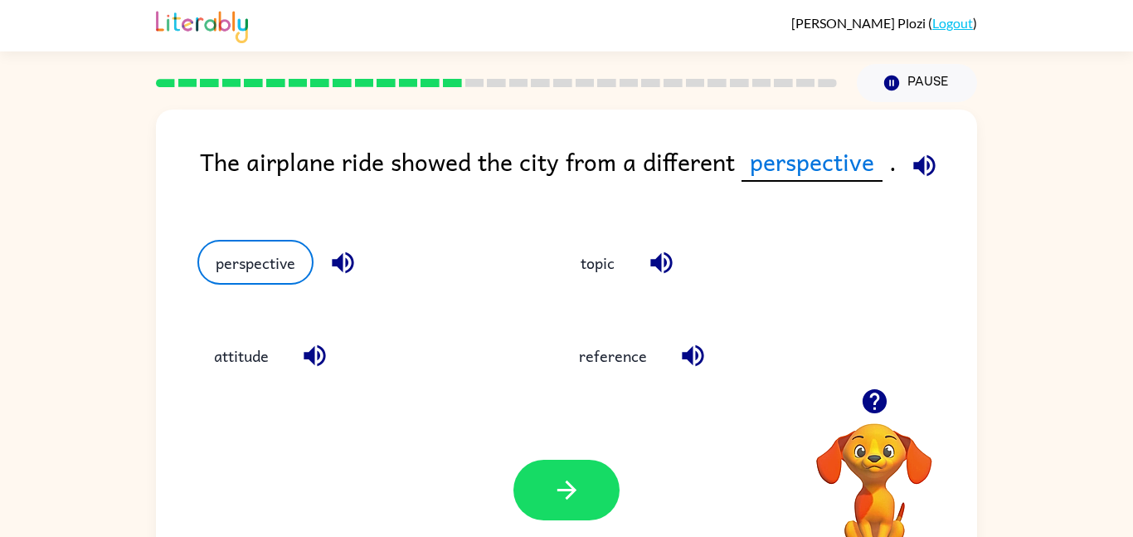
click at [498, 517] on div "Your browser must support playing .mp4 files to use Literably. Please try using…" at bounding box center [566, 489] width 821 height 187
click at [557, 490] on icon "button" at bounding box center [565, 489] width 19 height 19
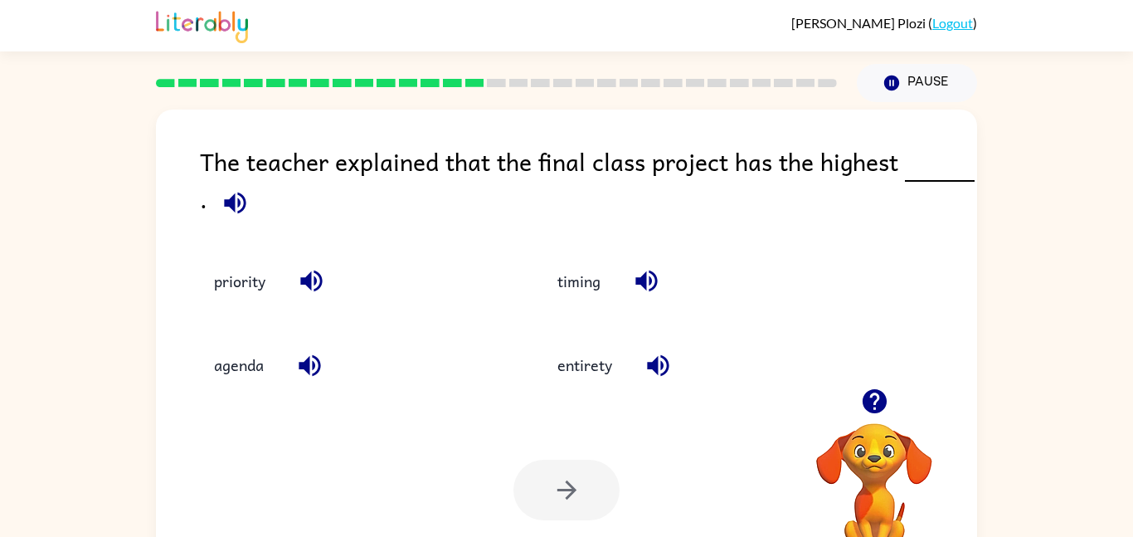
click at [231, 211] on icon "button" at bounding box center [235, 202] width 29 height 29
click at [291, 285] on button "button" at bounding box center [311, 281] width 42 height 42
click at [246, 272] on button "priority" at bounding box center [239, 281] width 85 height 45
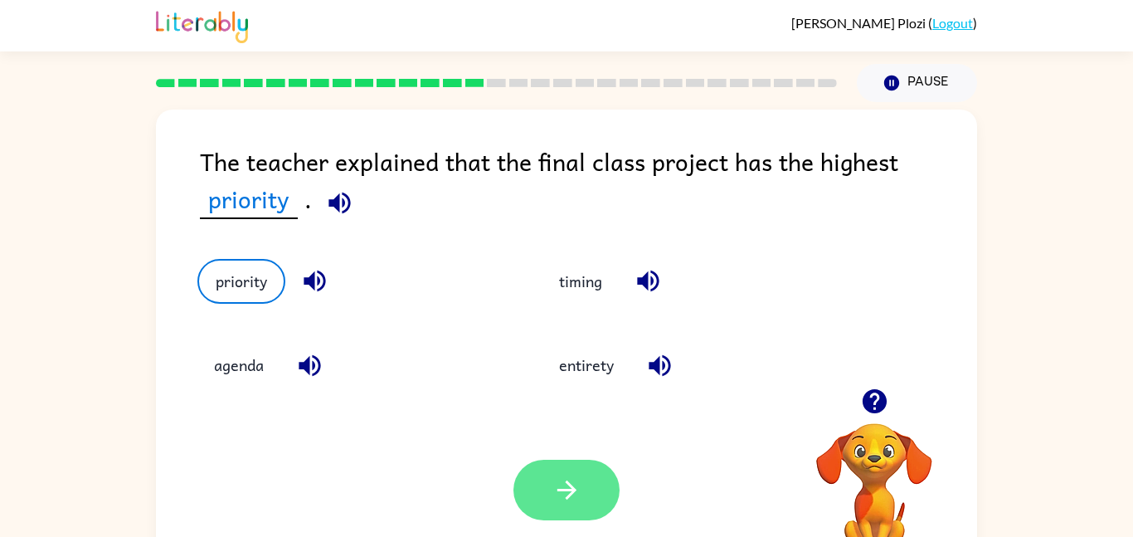
click at [614, 505] on button "button" at bounding box center [566, 489] width 106 height 61
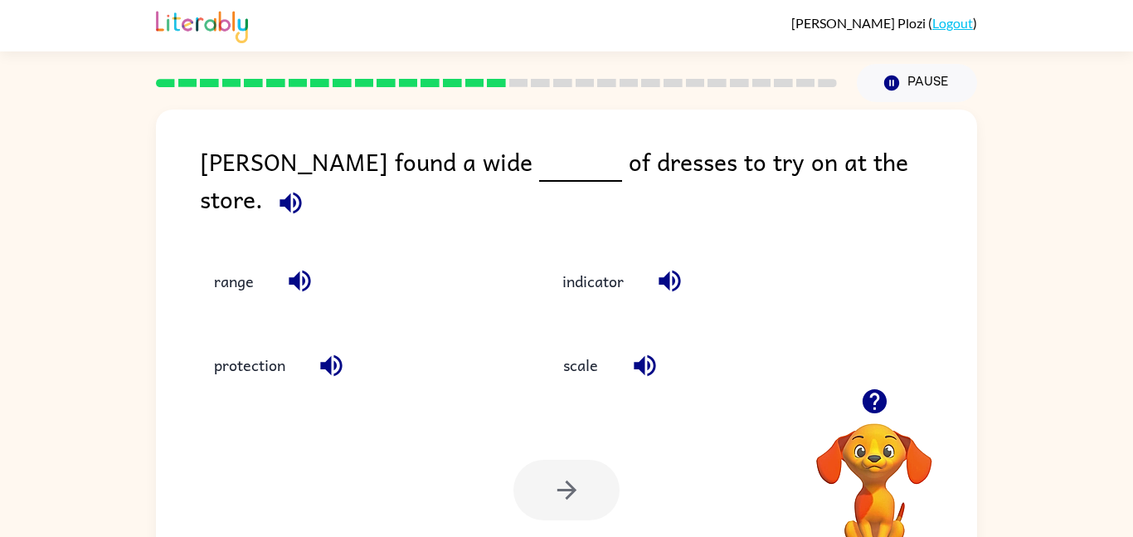
click at [305, 188] on icon "button" at bounding box center [290, 202] width 29 height 29
click at [682, 274] on icon "button" at bounding box center [669, 280] width 29 height 29
click at [312, 186] on button "button" at bounding box center [291, 203] width 42 height 42
click at [305, 188] on icon "button" at bounding box center [290, 202] width 29 height 29
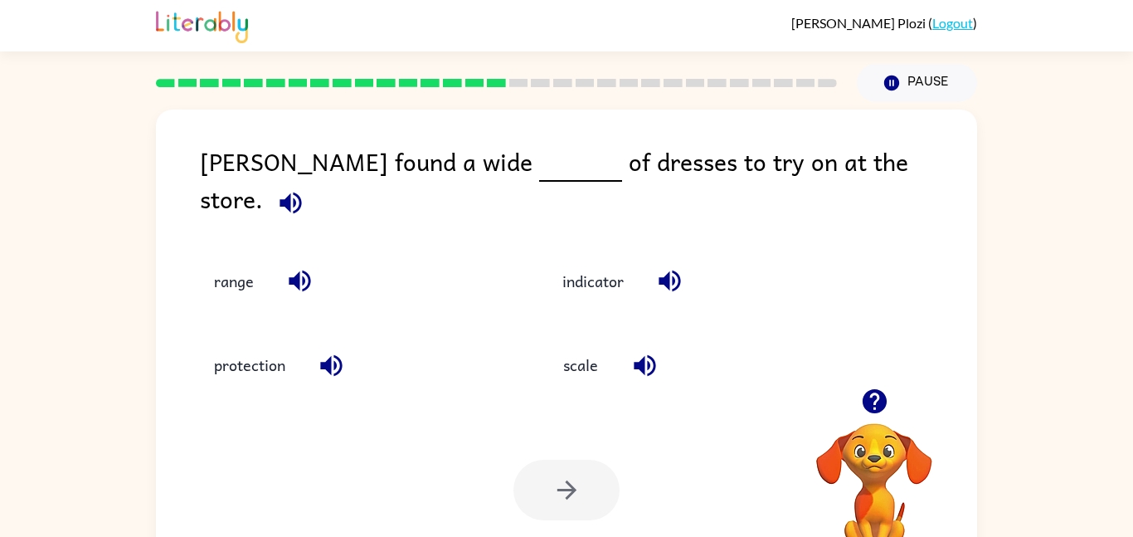
click at [305, 188] on icon "button" at bounding box center [290, 202] width 29 height 29
click at [321, 364] on icon "button" at bounding box center [331, 365] width 29 height 29
click at [282, 367] on button "protection" at bounding box center [249, 364] width 104 height 45
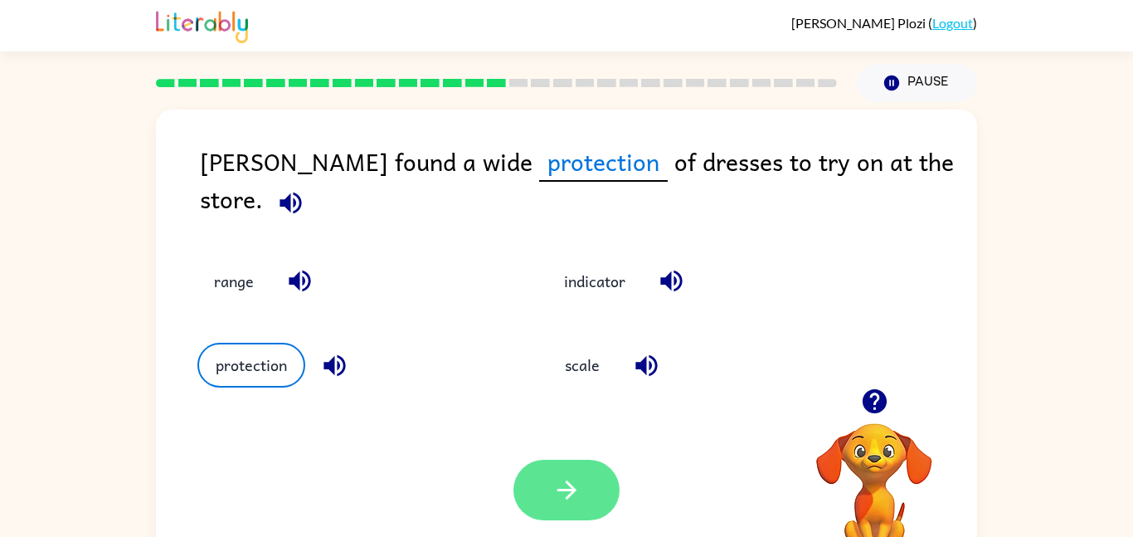
click at [609, 474] on button "button" at bounding box center [566, 489] width 106 height 61
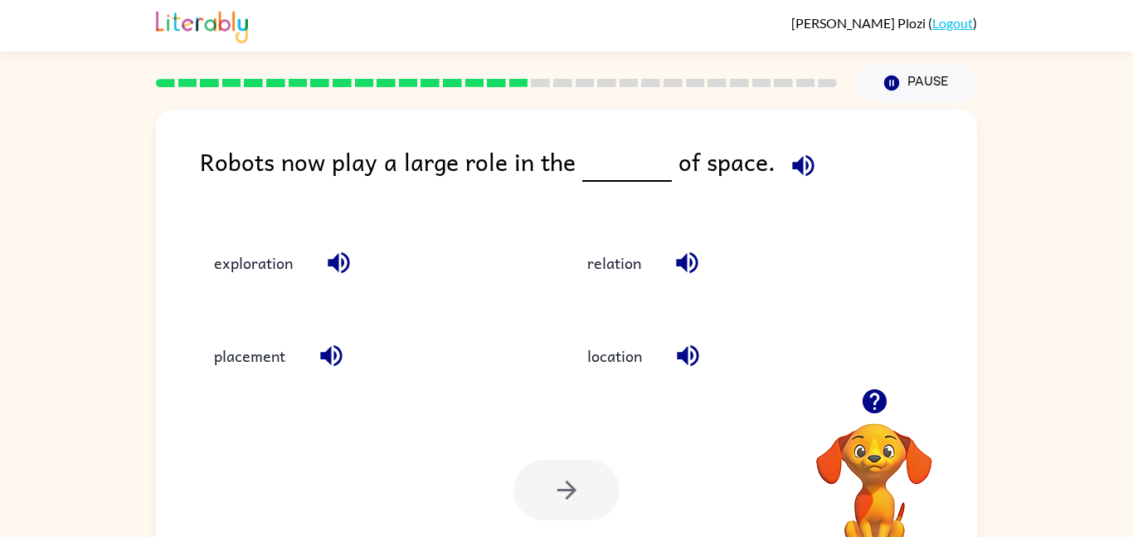
click at [796, 163] on icon "button" at bounding box center [803, 165] width 22 height 22
click at [696, 266] on icon "button" at bounding box center [687, 263] width 22 height 22
click at [789, 179] on icon "button" at bounding box center [803, 165] width 29 height 29
click at [293, 255] on button "exploration" at bounding box center [253, 262] width 112 height 45
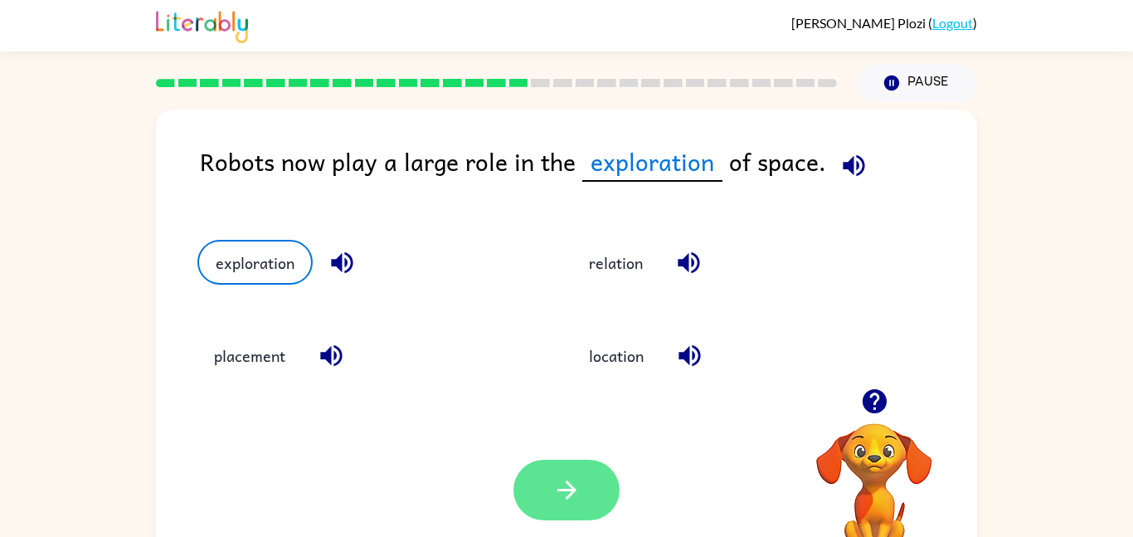
click at [605, 512] on button "button" at bounding box center [566, 489] width 106 height 61
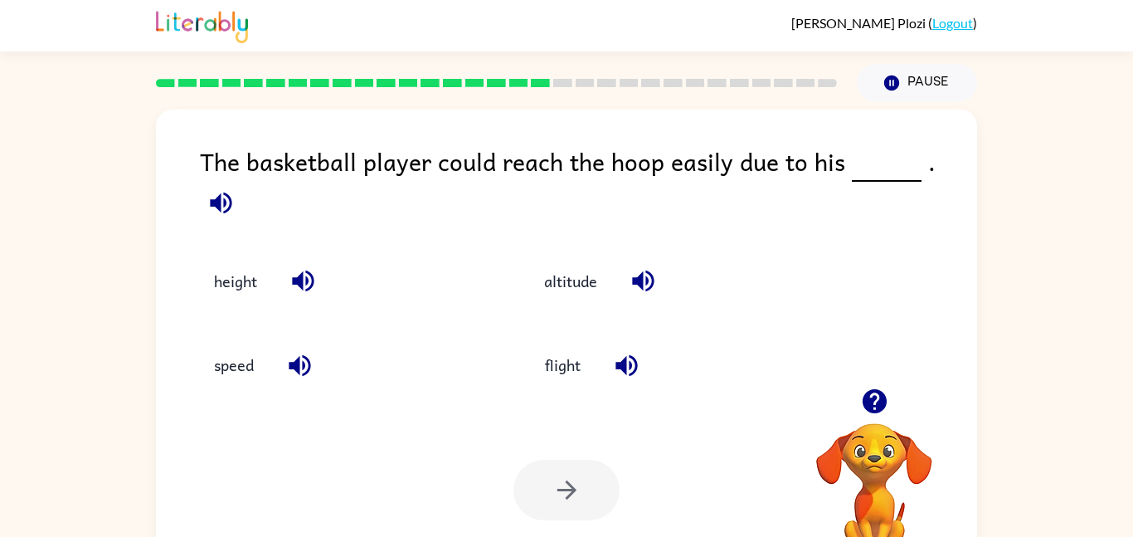
click at [231, 192] on icon "button" at bounding box center [221, 203] width 22 height 22
click at [231, 259] on button "height" at bounding box center [235, 281] width 76 height 45
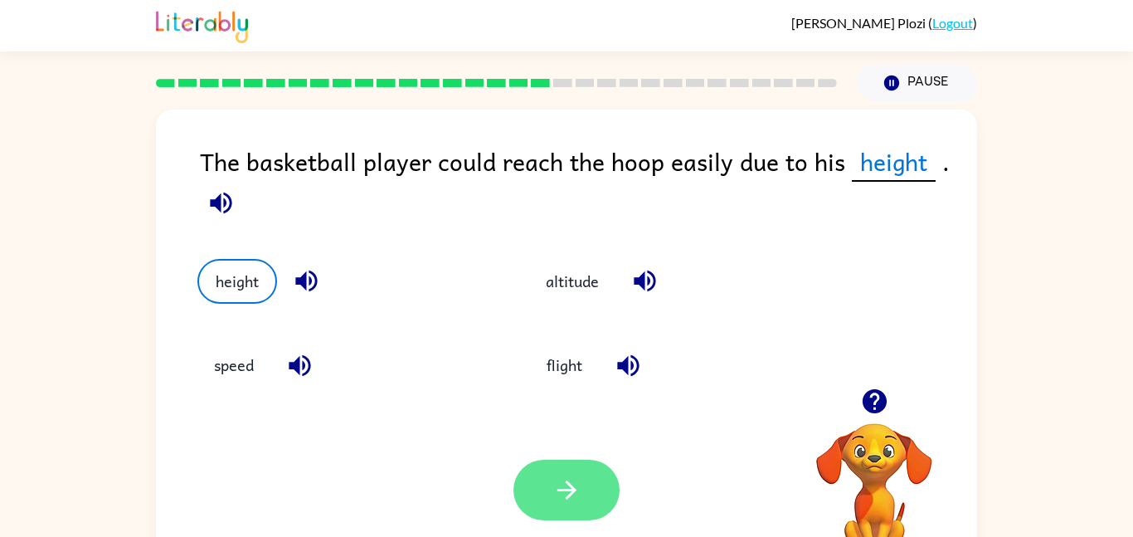
click at [563, 514] on button "button" at bounding box center [566, 489] width 106 height 61
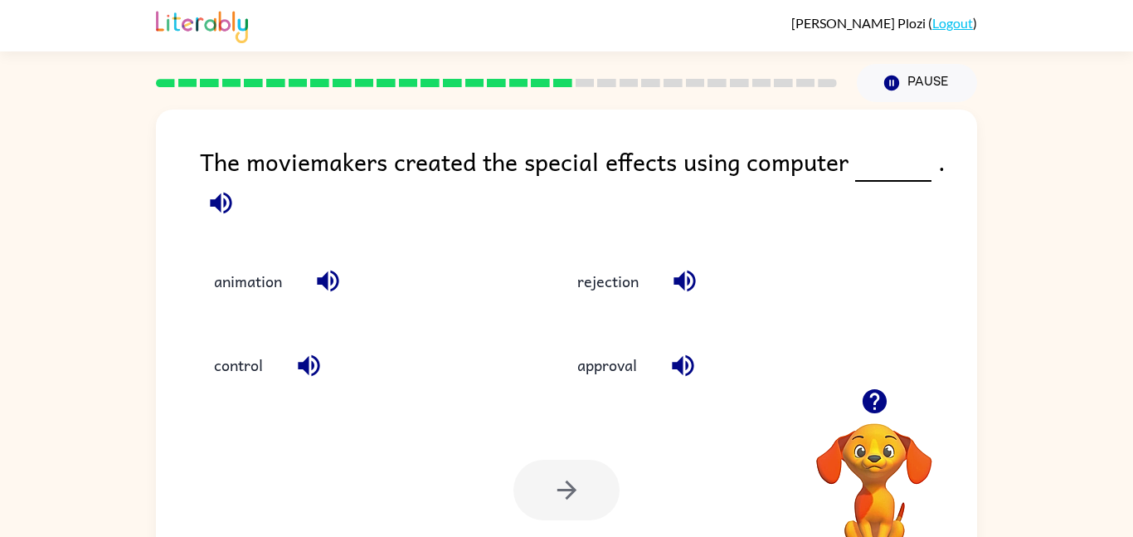
click at [222, 196] on icon "button" at bounding box center [220, 202] width 29 height 29
click at [915, 87] on button "Pause Pause" at bounding box center [917, 83] width 120 height 38
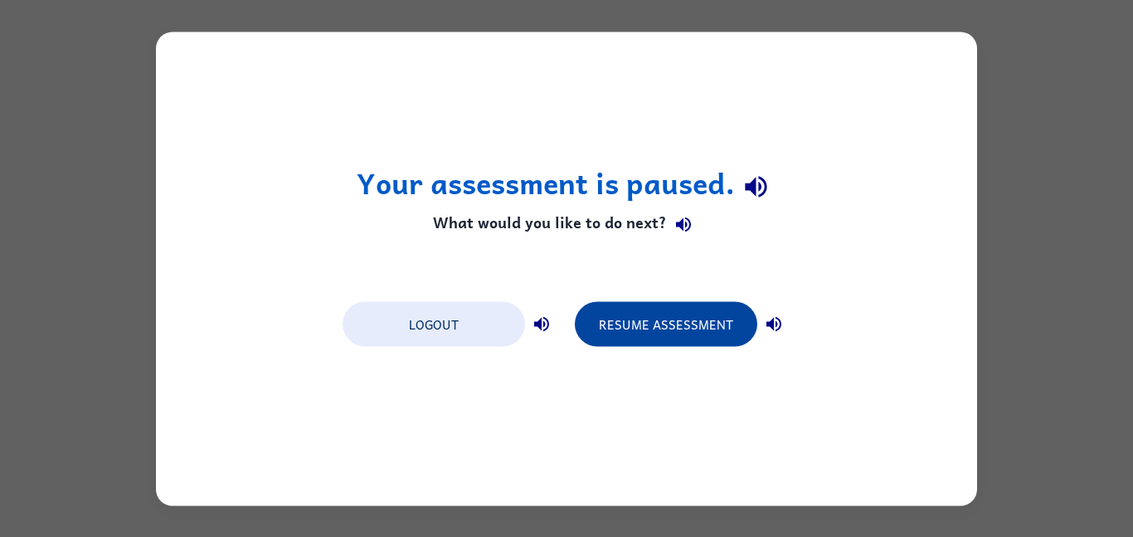
click at [714, 331] on button "Resume Assessment" at bounding box center [666, 323] width 182 height 45
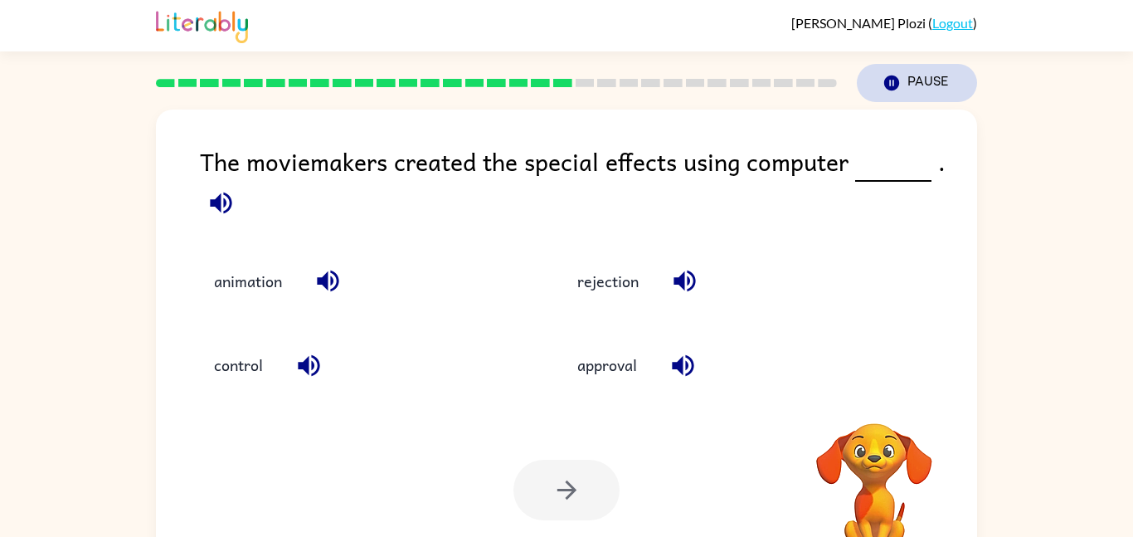
click at [923, 82] on button "Pause Pause" at bounding box center [917, 83] width 120 height 38
